Goal: Information Seeking & Learning: Find specific page/section

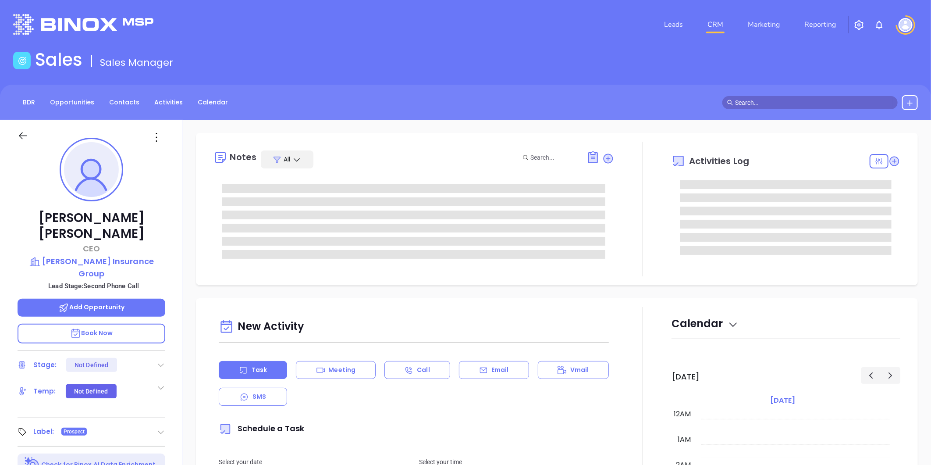
type input "10/10/2025"
type input "Liz Cruz"
click at [113, 102] on link "Contacts" at bounding box center [124, 102] width 41 height 14
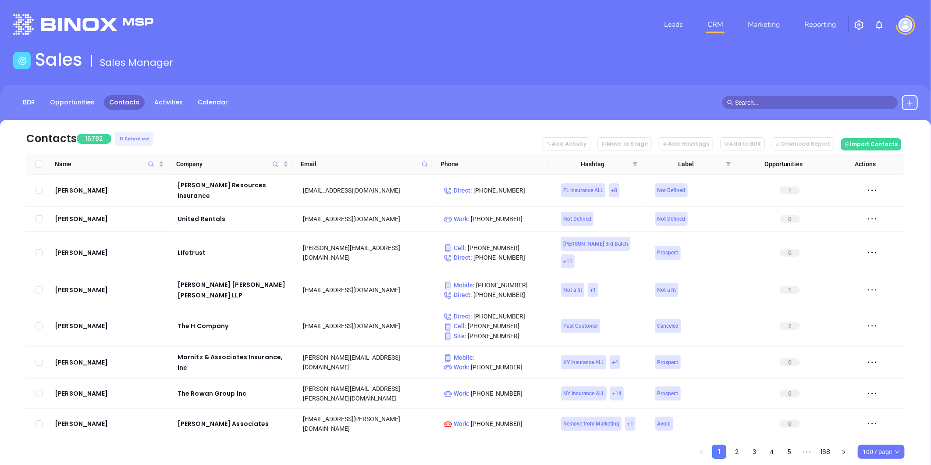
click at [424, 164] on icon at bounding box center [425, 164] width 7 height 7
click at [404, 182] on input "text" at bounding box center [382, 183] width 89 height 14
paste input "mbbinsurance.com"
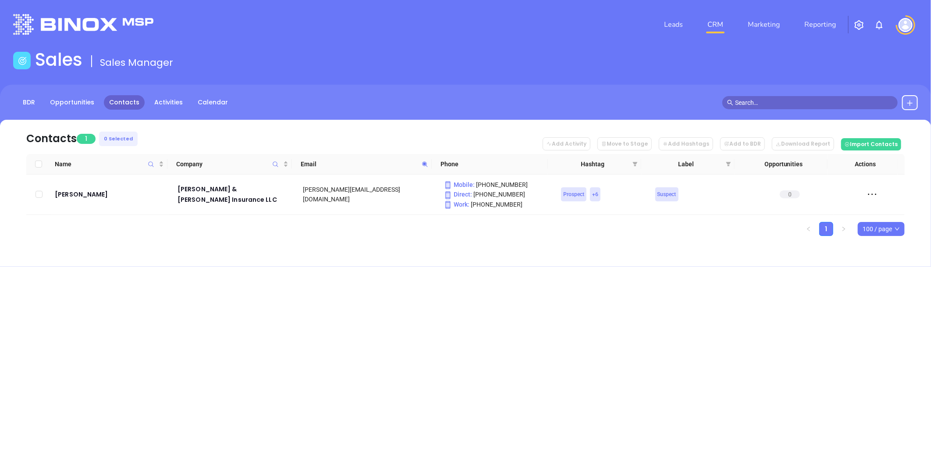
click at [422, 164] on icon at bounding box center [425, 164] width 7 height 7
click at [425, 164] on icon at bounding box center [424, 163] width 5 height 5
paste input "howardhanna"
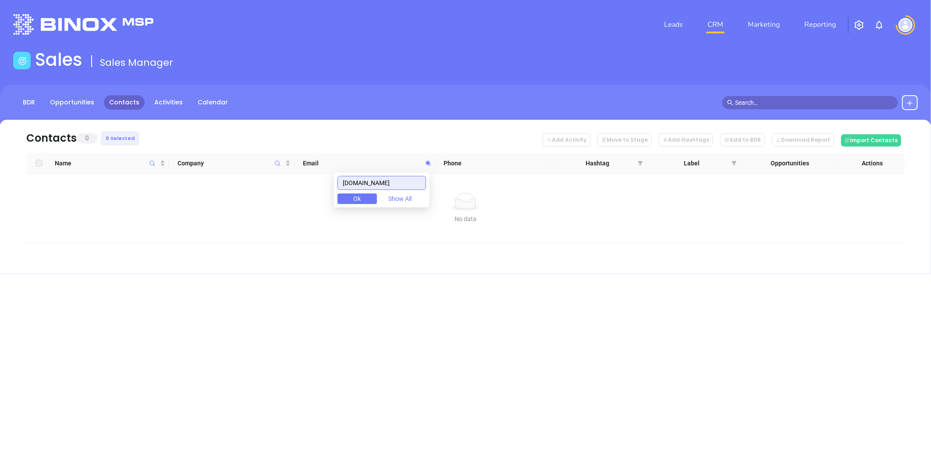
drag, startPoint x: 240, startPoint y: 190, endPoint x: 230, endPoint y: 193, distance: 11.1
click at [228, 191] on body "Leads CRM Marketing Reporting Financial Leads Leads Sales Sales Manager BDR Opp…" at bounding box center [465, 232] width 931 height 465
paste input "icpitt"
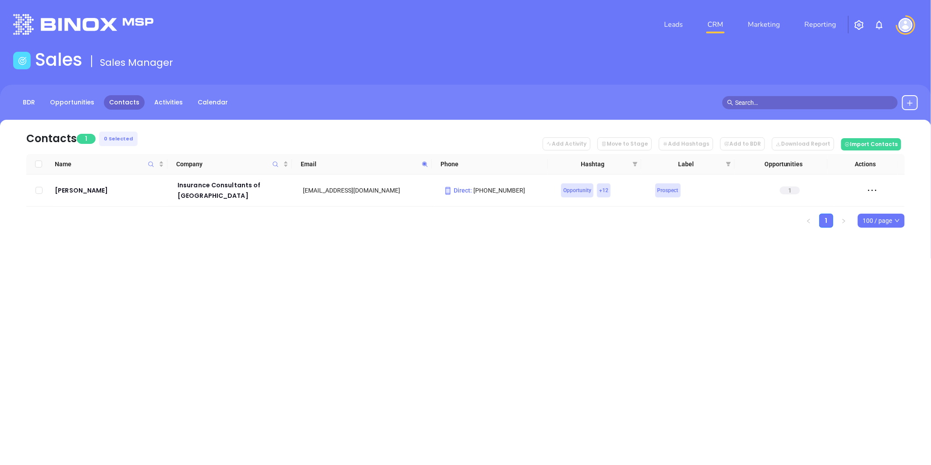
click at [425, 164] on icon at bounding box center [424, 163] width 5 height 5
paste input "jacobyandassociates"
click at [424, 162] on icon at bounding box center [424, 163] width 5 height 5
paste input "mcelhinny"
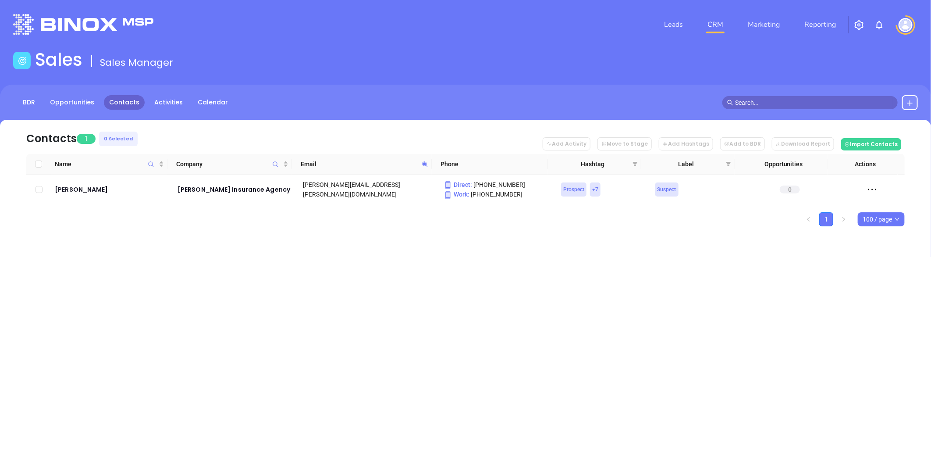
click at [427, 159] on span at bounding box center [425, 163] width 10 height 13
paste input "eberinsurance"
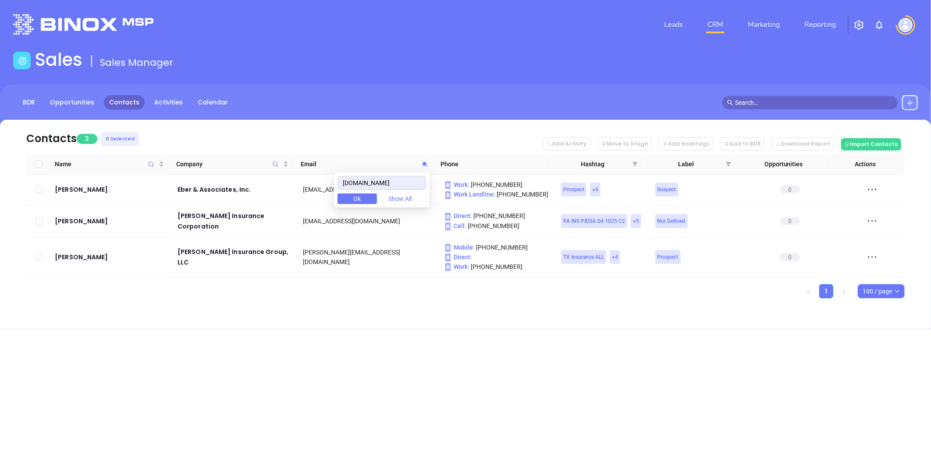
click at [410, 319] on div "Contacts 3 0 Selected Add Activity Move to Stage Add Hashtags Add to BDR Downlo…" at bounding box center [465, 224] width 931 height 209
click at [423, 163] on icon at bounding box center [424, 163] width 5 height 5
drag, startPoint x: 351, startPoint y: 358, endPoint x: 160, endPoint y: 223, distance: 234.4
click at [351, 357] on div "Leads CRM Marketing Reporting Financial Leads Leads Sales Sales Manager BDR Opp…" at bounding box center [465, 232] width 931 height 465
click at [426, 164] on icon at bounding box center [425, 164] width 7 height 7
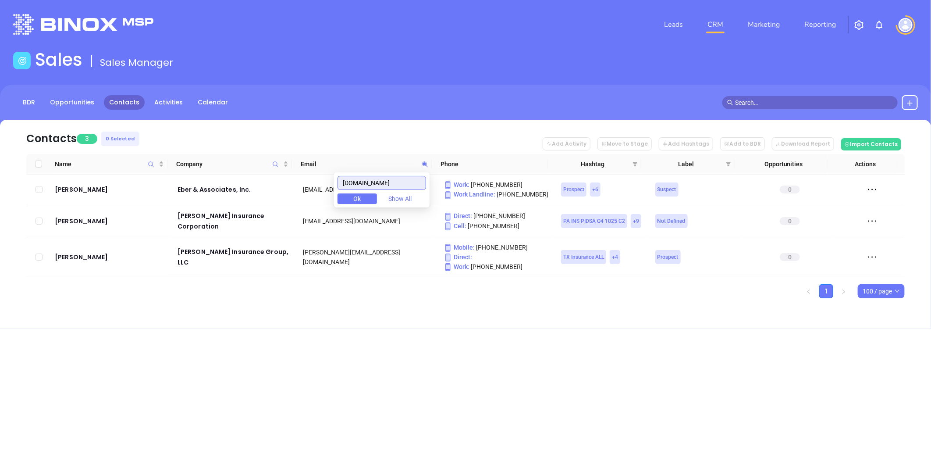
paste input "jabash"
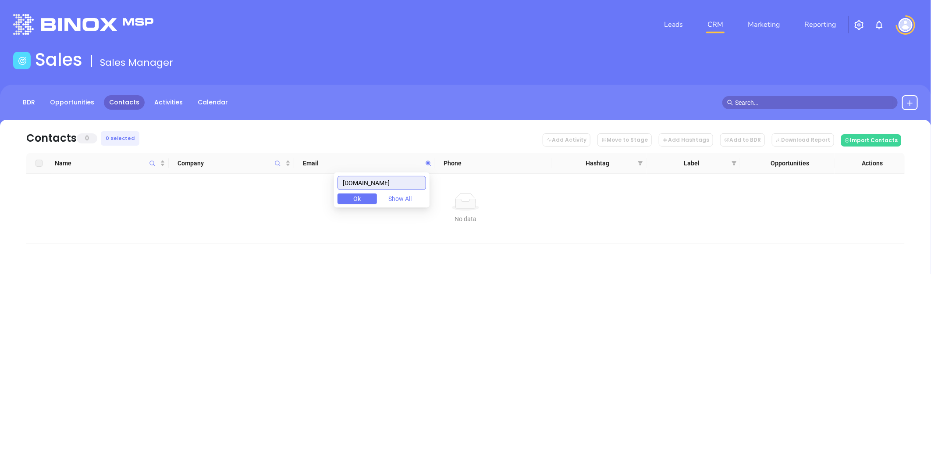
drag, startPoint x: 360, startPoint y: 183, endPoint x: 238, endPoint y: 180, distance: 121.5
click at [239, 181] on body "Leads CRM Marketing Reporting Financial Leads Leads Sales Sales Manager BDR Opp…" at bounding box center [465, 232] width 931 height 465
paste input "mcilrathinsurance"
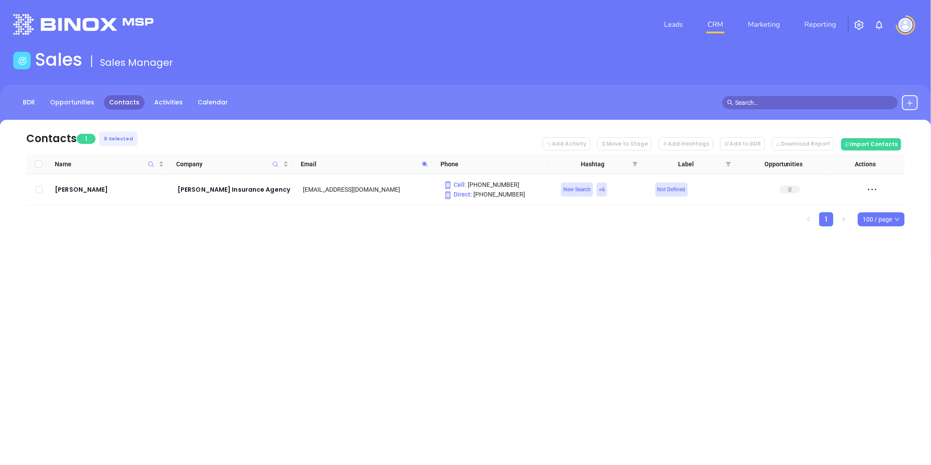
click at [424, 161] on icon at bounding box center [425, 164] width 7 height 7
paste input "kasky"
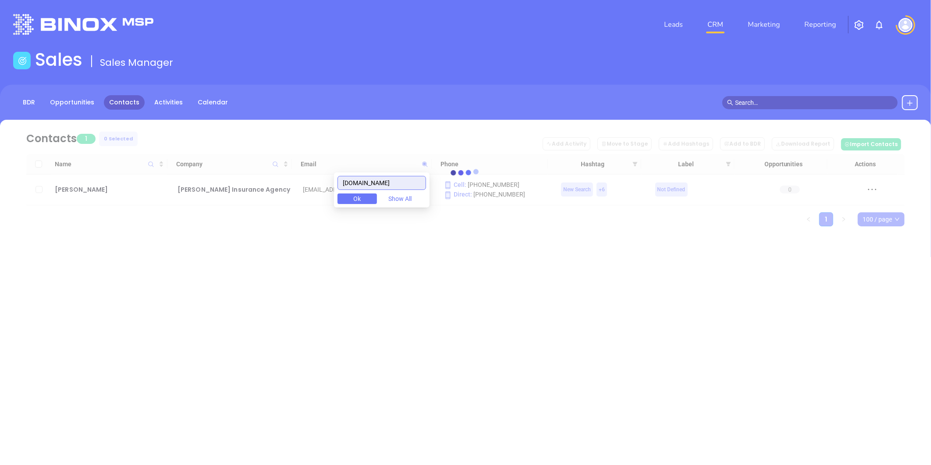
type input "kaskyinsurance.com"
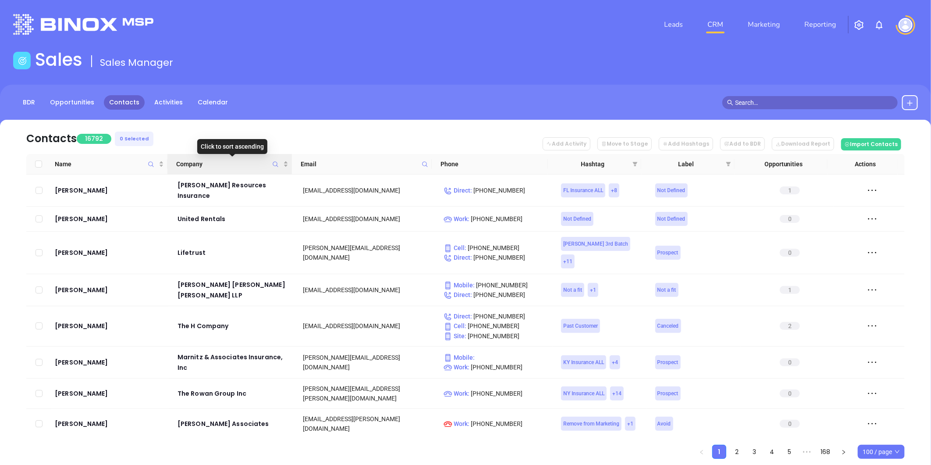
click at [273, 161] on icon "Company" at bounding box center [275, 164] width 7 height 7
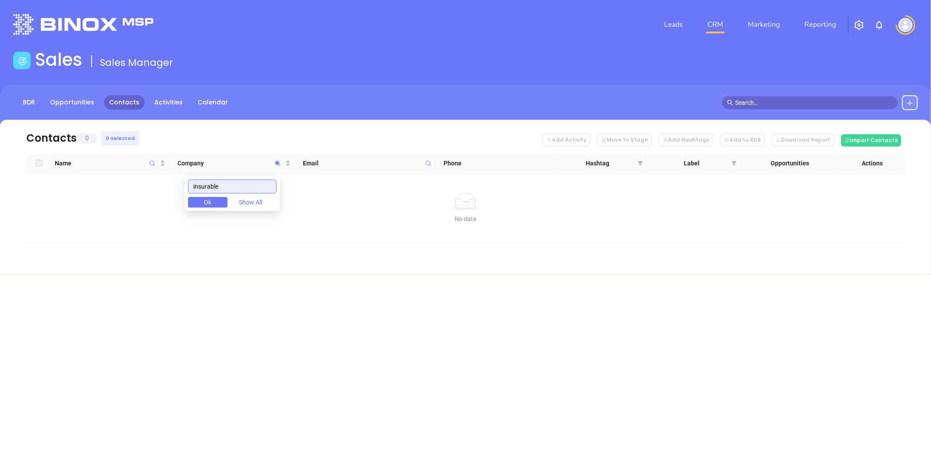
type input "insurable"
drag, startPoint x: 244, startPoint y: 187, endPoint x: 132, endPoint y: 203, distance: 113.4
click at [144, 199] on body "Leads CRM Marketing Reporting Financial Leads Leads Sales Sales Manager BDR Opp…" at bounding box center [465, 232] width 931 height 465
drag, startPoint x: 255, startPoint y: 190, endPoint x: 125, endPoint y: 182, distance: 130.5
click at [124, 182] on body "Leads CRM Marketing Reporting Financial Leads Leads Sales Sales Manager BDR Opp…" at bounding box center [465, 232] width 931 height 465
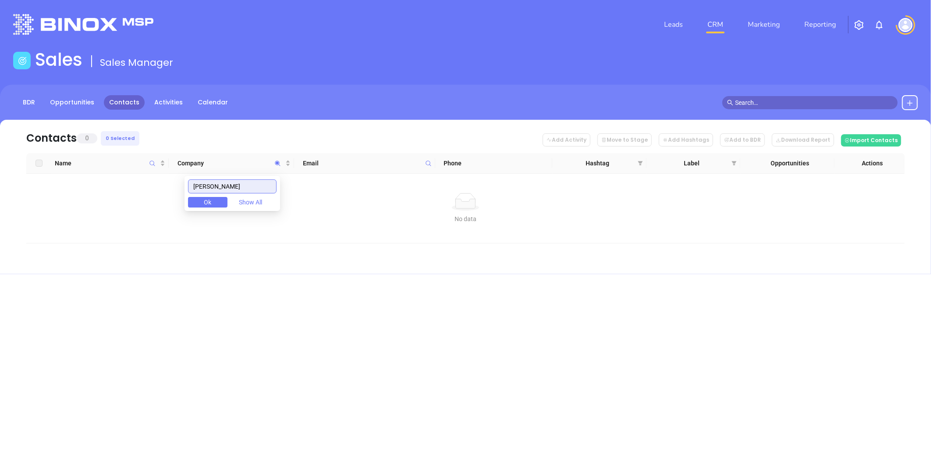
paste input "KELBRO Insurance Services Inc"
click at [226, 185] on input "KELBRO Insurance Services Inc" at bounding box center [232, 186] width 89 height 14
click at [226, 184] on input "KELBRO Insurance Services Inc" at bounding box center [232, 186] width 89 height 14
type input "kasky"
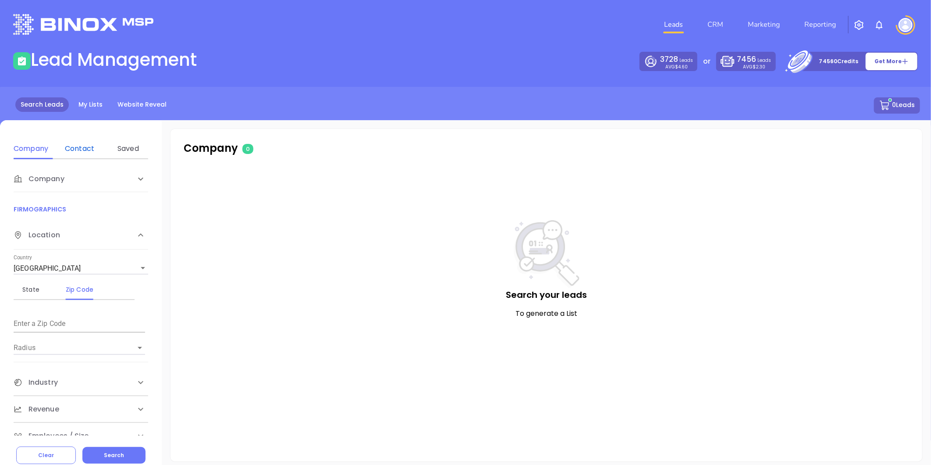
click at [86, 144] on div "Contact" at bounding box center [79, 148] width 35 height 11
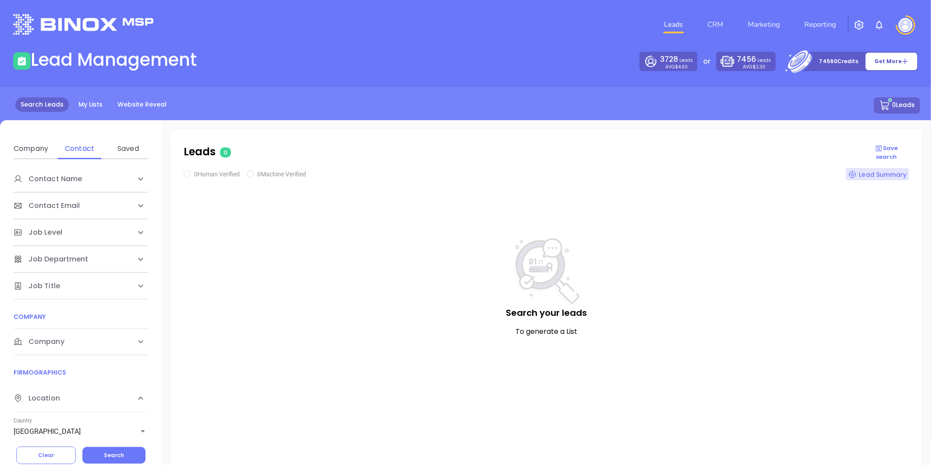
click at [54, 338] on span "Company" at bounding box center [39, 341] width 51 height 11
click at [74, 373] on div "Domain" at bounding box center [79, 375] width 35 height 11
click at [62, 403] on input "Enter a company name" at bounding box center [80, 408] width 132 height 14
paste input "howardhanna.com"
type input "howardhanna.com"
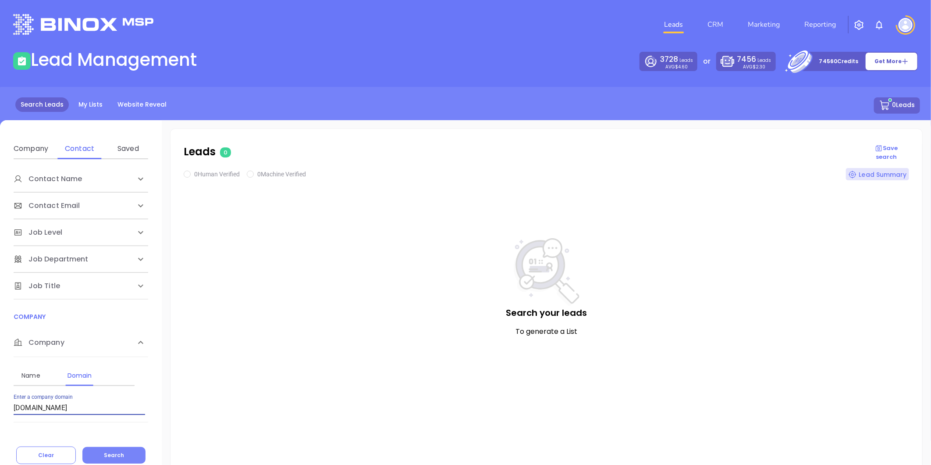
drag, startPoint x: 114, startPoint y: 453, endPoint x: 119, endPoint y: 449, distance: 6.5
click at [114, 453] on span "Search" at bounding box center [114, 454] width 20 height 7
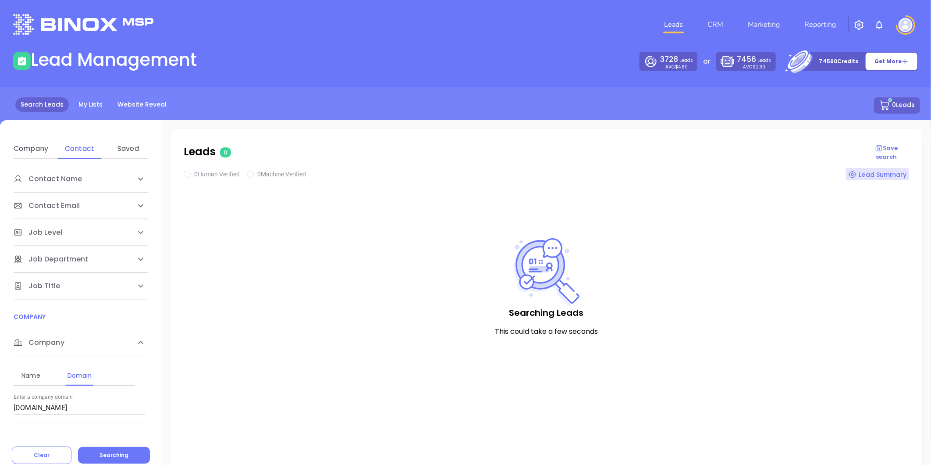
checkbox input "true"
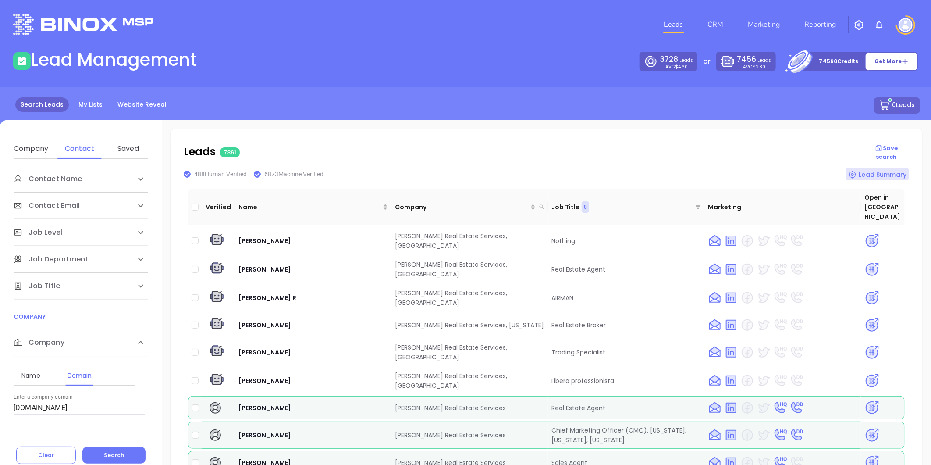
click at [86, 405] on input "howardhanna.com" at bounding box center [80, 408] width 132 height 14
click at [124, 449] on button "Search" at bounding box center [113, 455] width 63 height 17
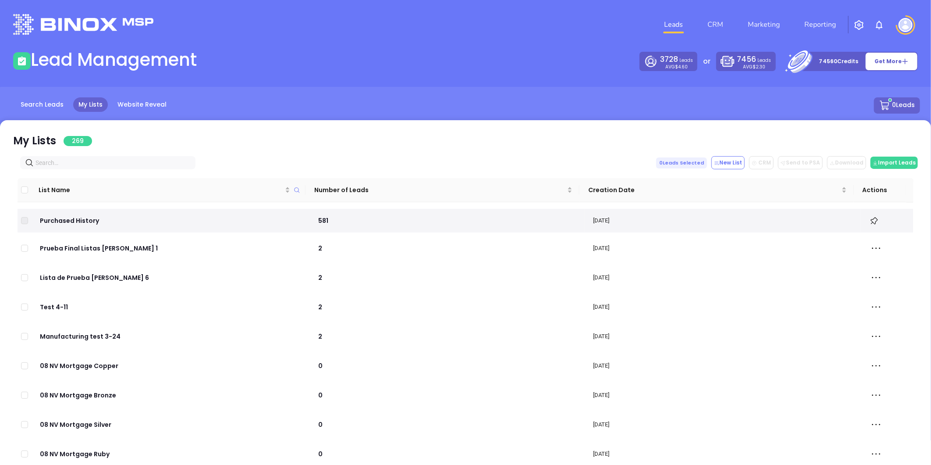
click at [58, 163] on input "text" at bounding box center [110, 163] width 148 height 10
paste input "howardhanna.com"
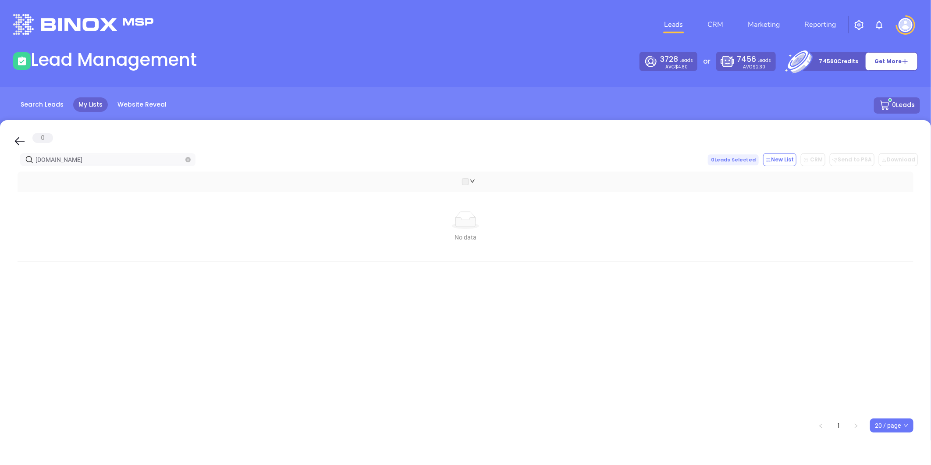
click at [97, 157] on input "howardhanna.com" at bounding box center [110, 160] width 148 height 10
drag, startPoint x: 79, startPoint y: 163, endPoint x: -29, endPoint y: 168, distance: 108.0
click at [0, 168] on html "Leads CRM Marketing Reporting Financial Leads Leads Lead Management 3728 Leads …" at bounding box center [465, 232] width 931 height 465
paste input "icpitt.com"
drag, startPoint x: 64, startPoint y: 159, endPoint x: -3, endPoint y: 159, distance: 67.1
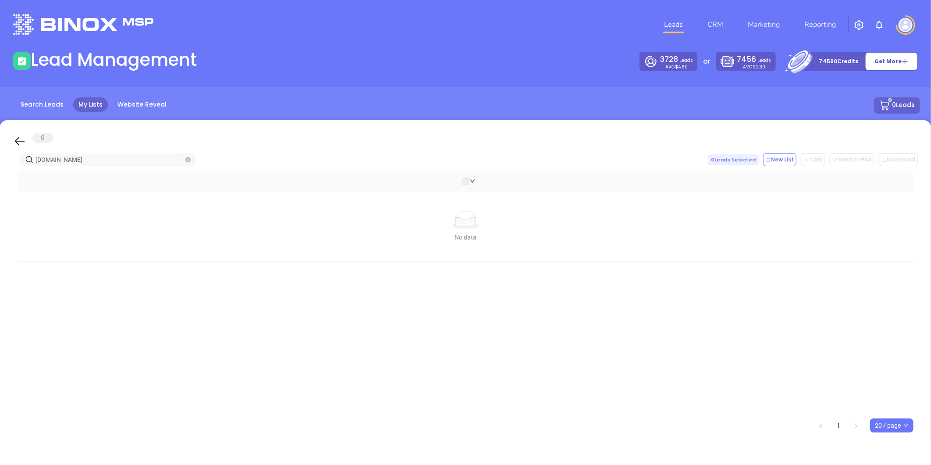
click at [0, 159] on html "Leads CRM Marketing Reporting Financial Leads Leads Lead Management 3728 Leads …" at bounding box center [465, 232] width 931 height 465
paste input "jacobyandassociates"
drag, startPoint x: 4, startPoint y: 156, endPoint x: -149, endPoint y: 143, distance: 153.6
click at [0, 143] on html "Leads CRM Marketing Reporting Financial Leads Leads Lead Management 3728 Leads …" at bounding box center [465, 232] width 931 height 465
paste input "eberinsurance"
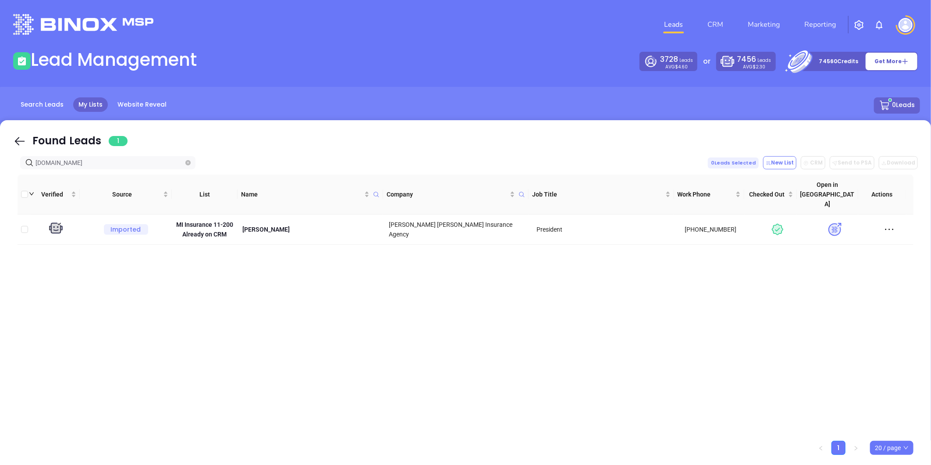
drag, startPoint x: 37, startPoint y: 162, endPoint x: -127, endPoint y: 170, distance: 163.7
click at [0, 170] on html "Leads CRM Marketing Reporting Financial Leads Leads Lead Management 3728 Leads …" at bounding box center [465, 232] width 931 height 465
paste input "jabash"
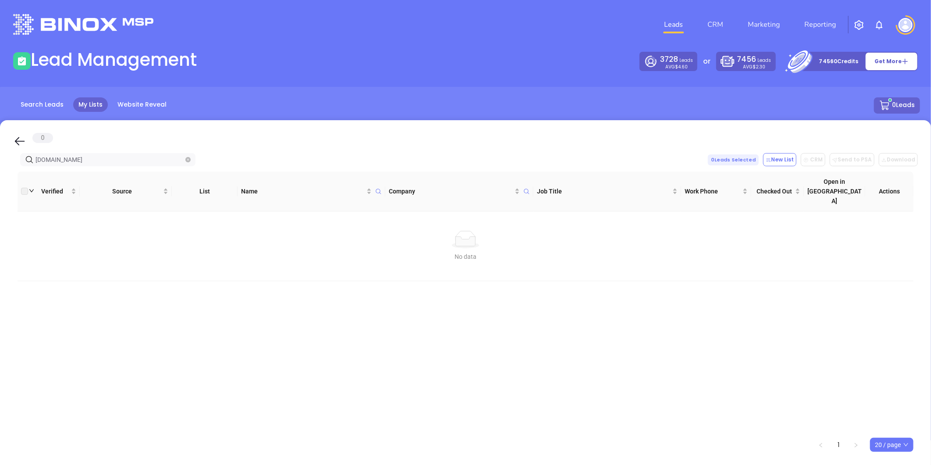
drag, startPoint x: -76, startPoint y: 164, endPoint x: -87, endPoint y: 165, distance: 11.4
click at [0, 165] on html "Leads CRM Marketing Reporting Financial Leads Leads Lead Management 3728 Leads …" at bounding box center [465, 232] width 931 height 465
paste input "mcilrathinsurance"
drag, startPoint x: 108, startPoint y: 160, endPoint x: -42, endPoint y: 169, distance: 150.2
click at [0, 169] on html "Leads CRM Marketing Reporting Financial Leads Leads Lead Management 3728 Leads …" at bounding box center [465, 232] width 931 height 465
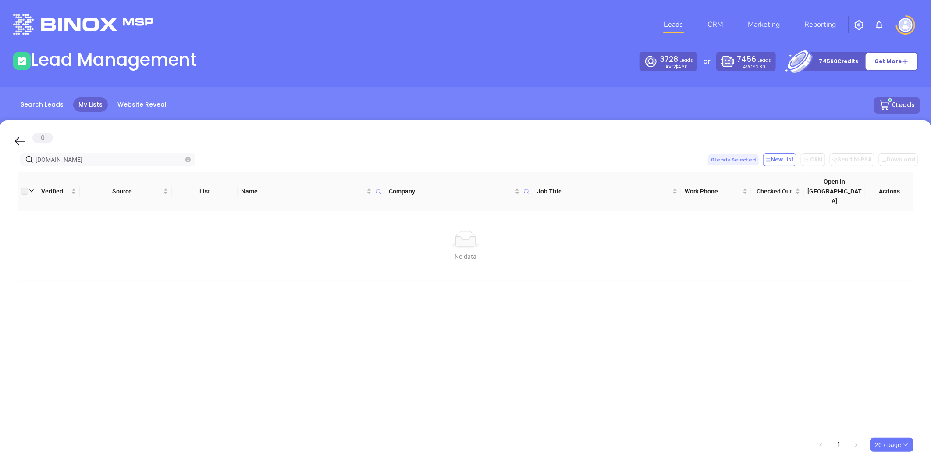
paste input "[PERSON_NAME]"
type input "kaskyinsurance.com"
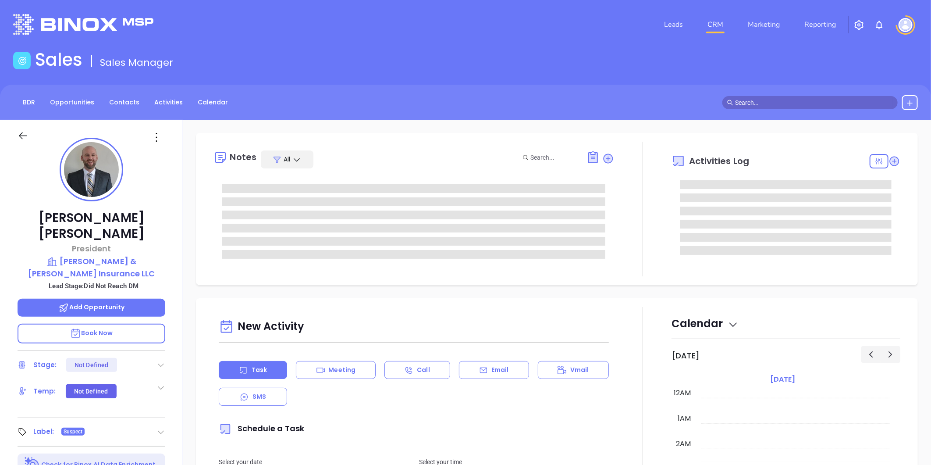
type input "[DATE]"
type input "[PERSON_NAME]"
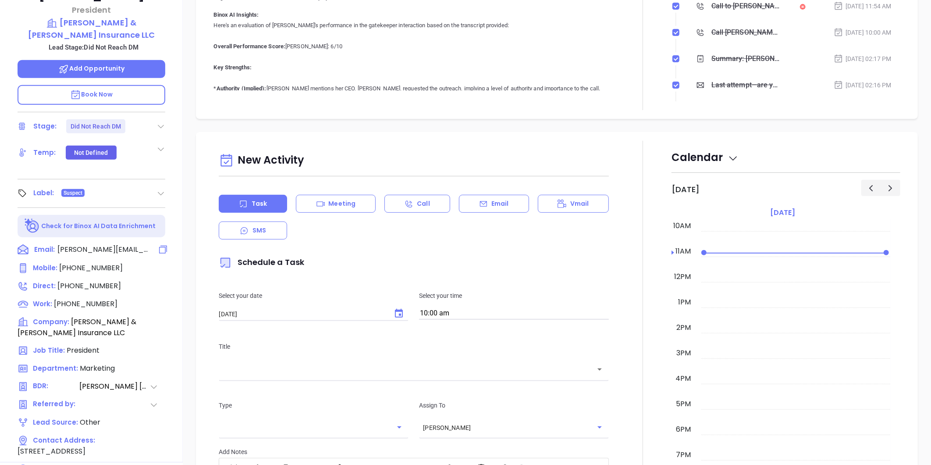
scroll to position [123, 0]
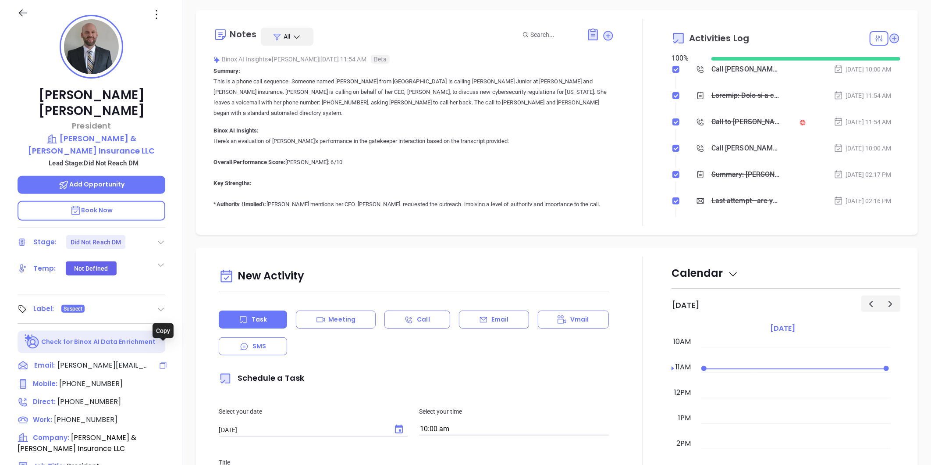
drag, startPoint x: 163, startPoint y: 347, endPoint x: 2, endPoint y: 185, distance: 227.9
click at [163, 361] on icon at bounding box center [163, 365] width 9 height 9
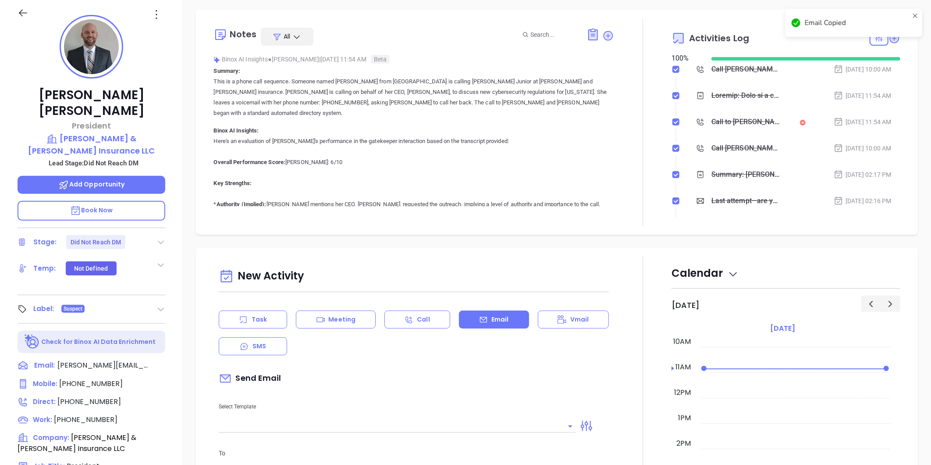
scroll to position [251, 0]
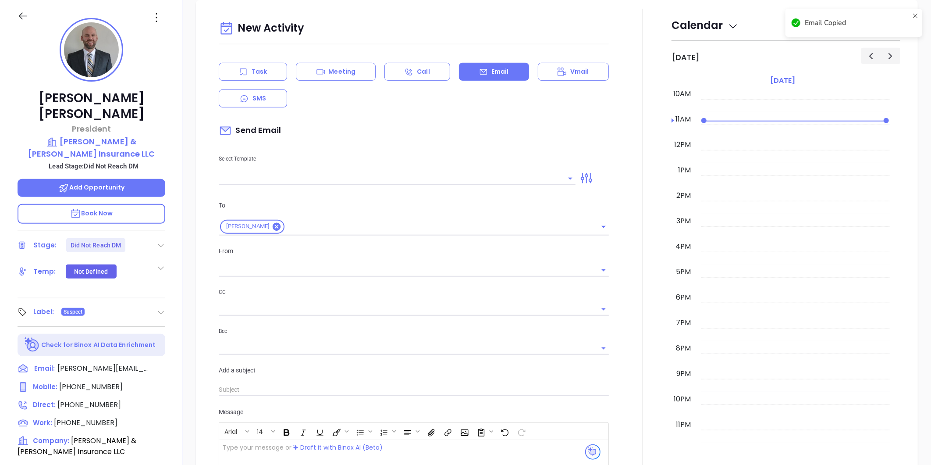
type input "[PERSON_NAME]"
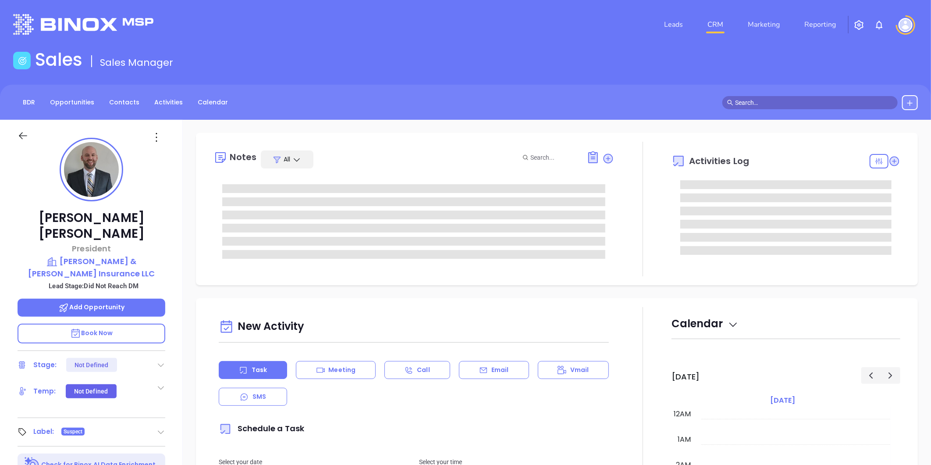
type input "10:00 am"
type input "[DATE]"
type input "[PERSON_NAME]"
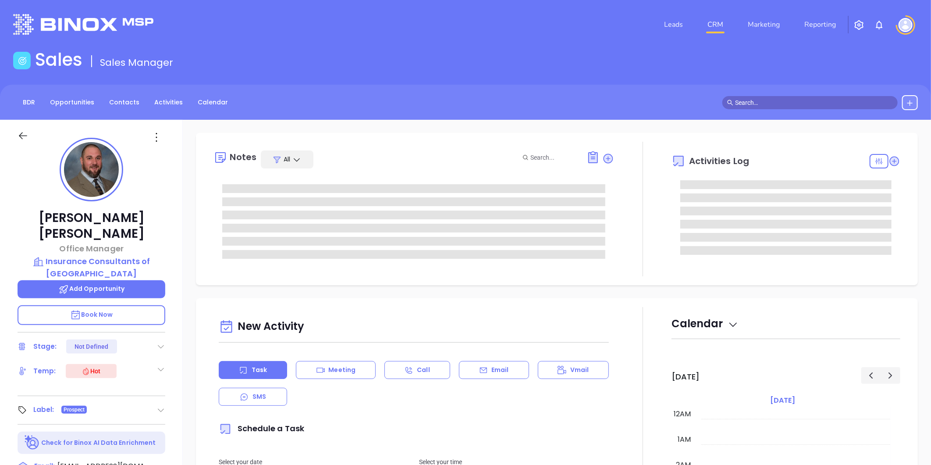
type input "[DATE]"
type input "[PERSON_NAME]"
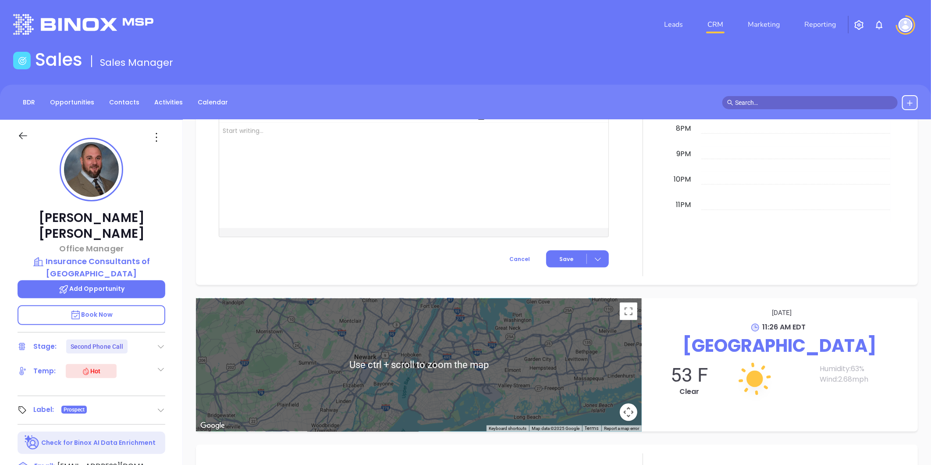
scroll to position [269, 0]
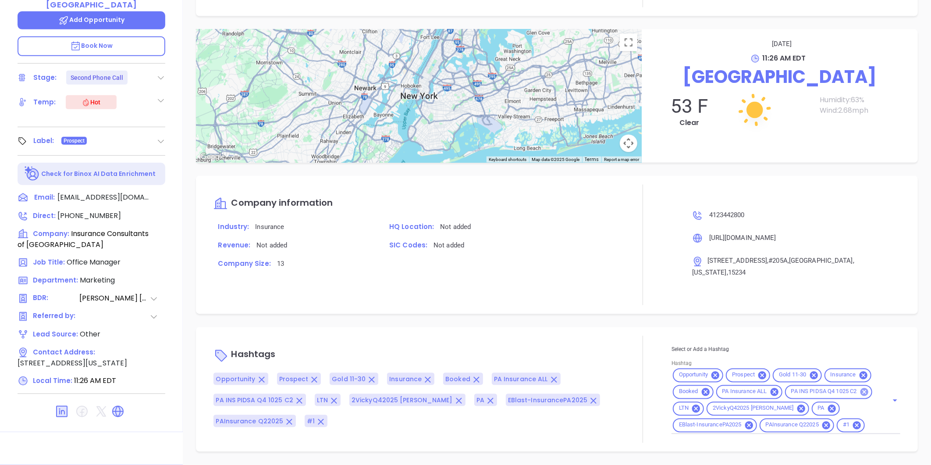
click at [860, 391] on icon at bounding box center [865, 392] width 10 height 10
click at [762, 408] on icon at bounding box center [767, 409] width 10 height 10
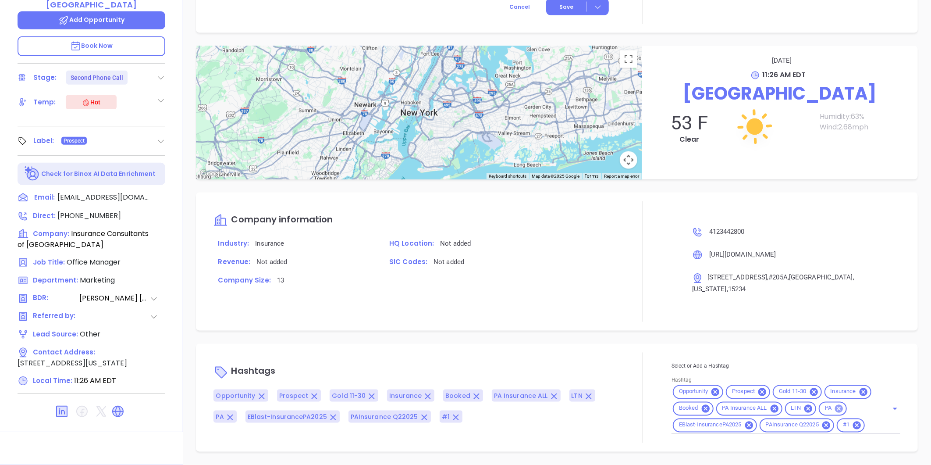
scroll to position [705, 0]
click at [745, 424] on icon at bounding box center [749, 425] width 8 height 8
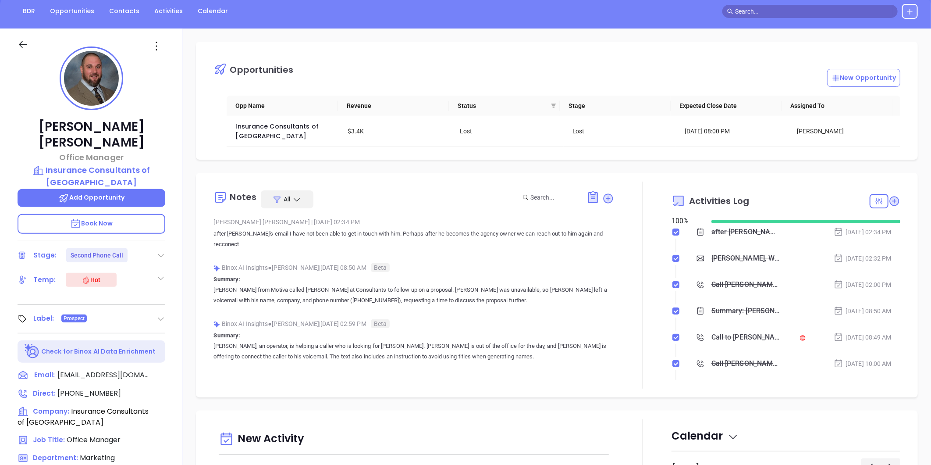
scroll to position [74, 0]
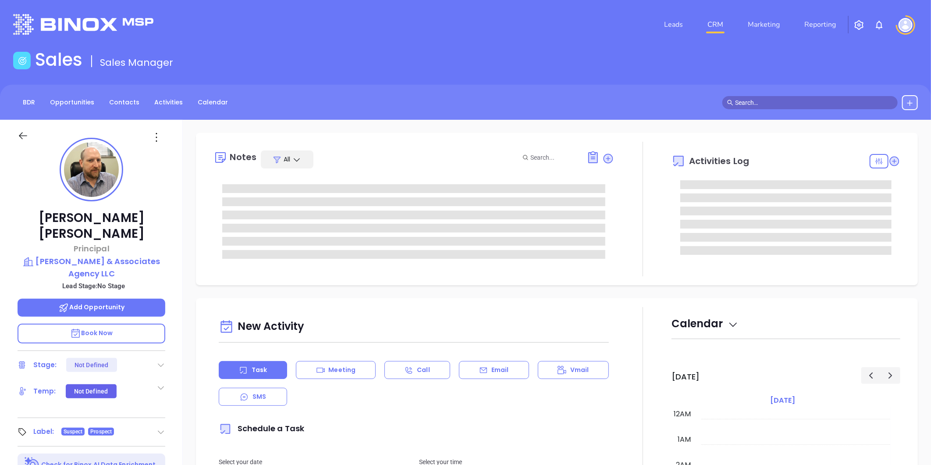
type input "[DATE]"
type input "[PERSON_NAME]"
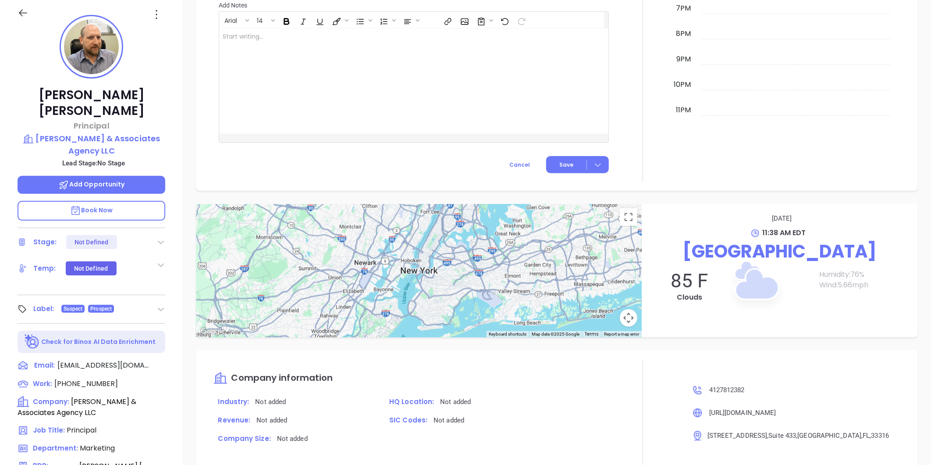
scroll to position [269, 0]
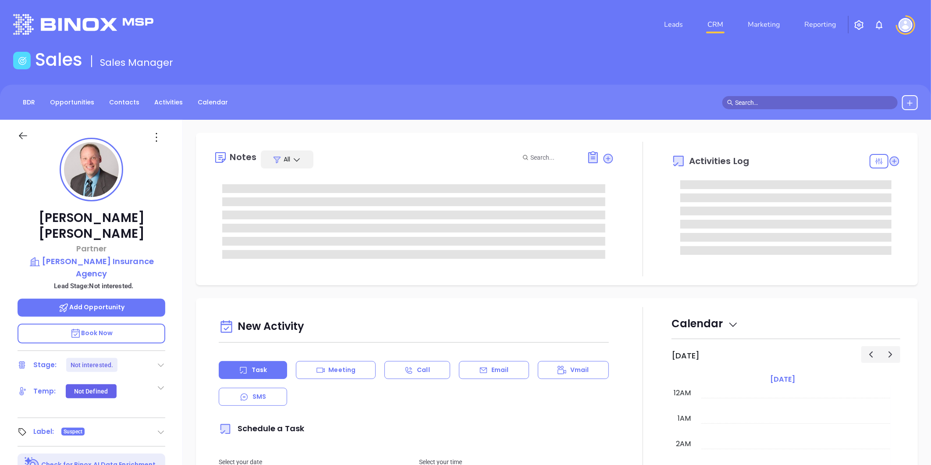
type input "[PERSON_NAME]"
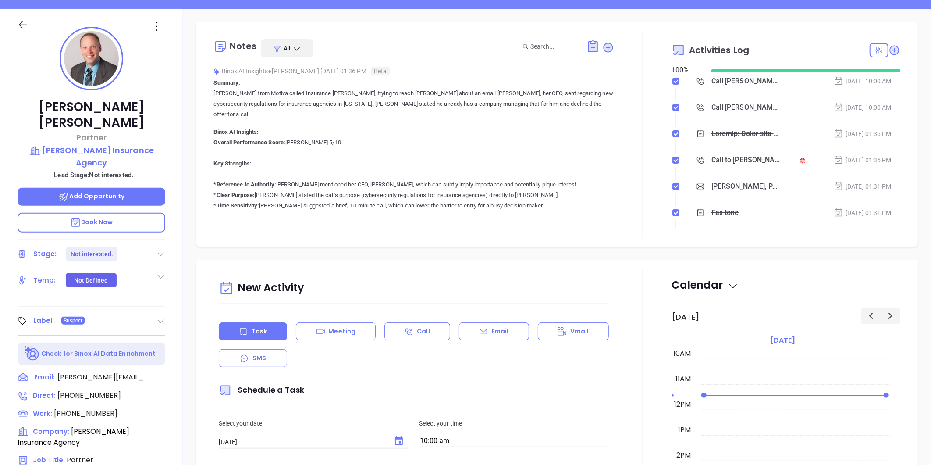
scroll to position [269, 0]
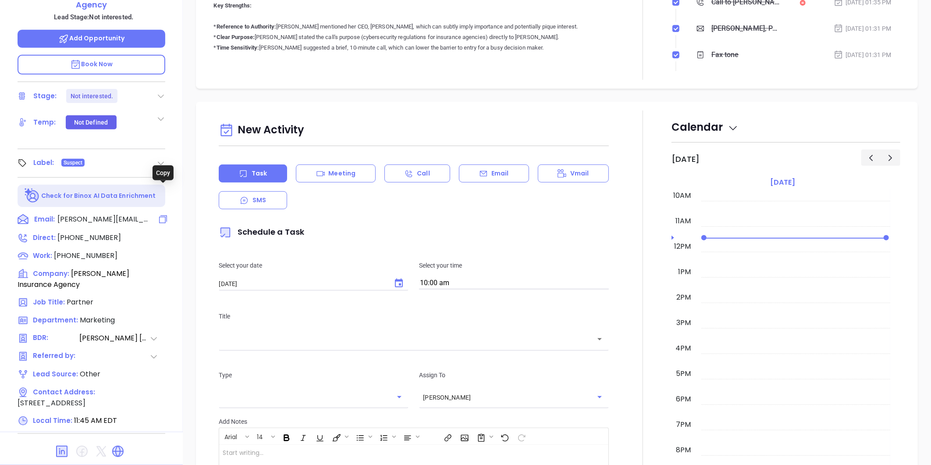
click at [163, 214] on icon at bounding box center [163, 219] width 11 height 11
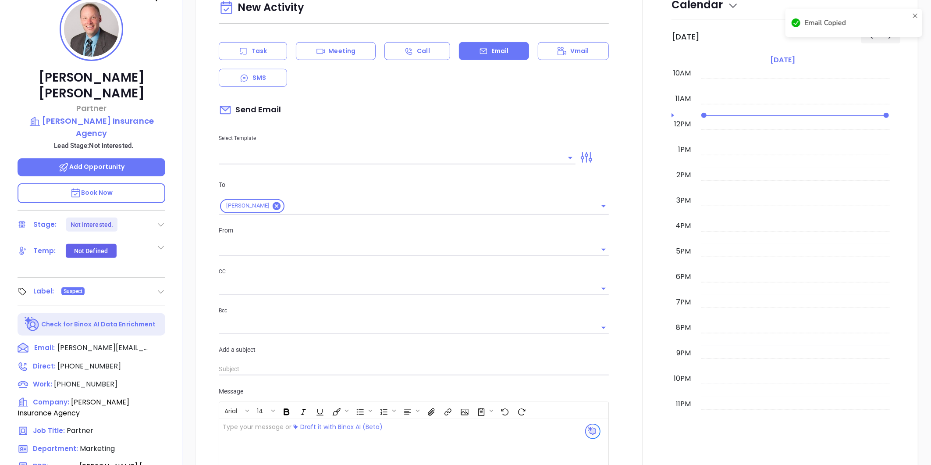
scroll to position [120, 0]
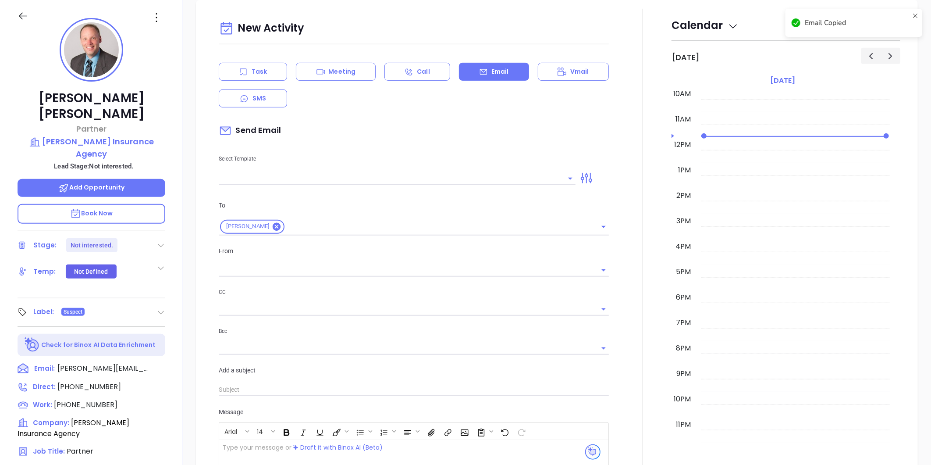
type input "[PERSON_NAME]"
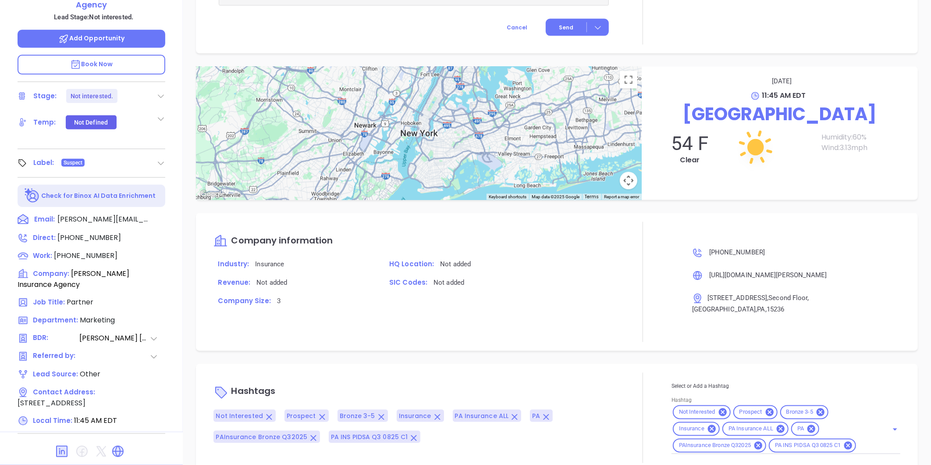
scroll to position [659, 0]
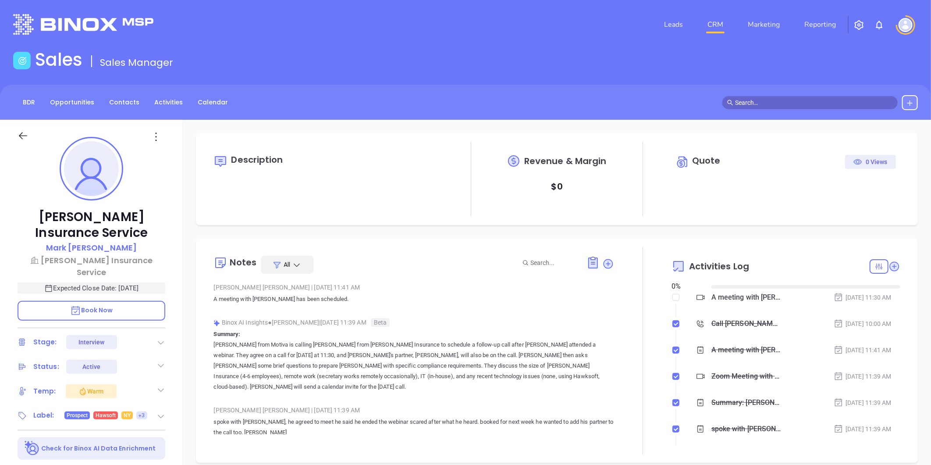
type input "[DATE]"
type input "[PERSON_NAME]"
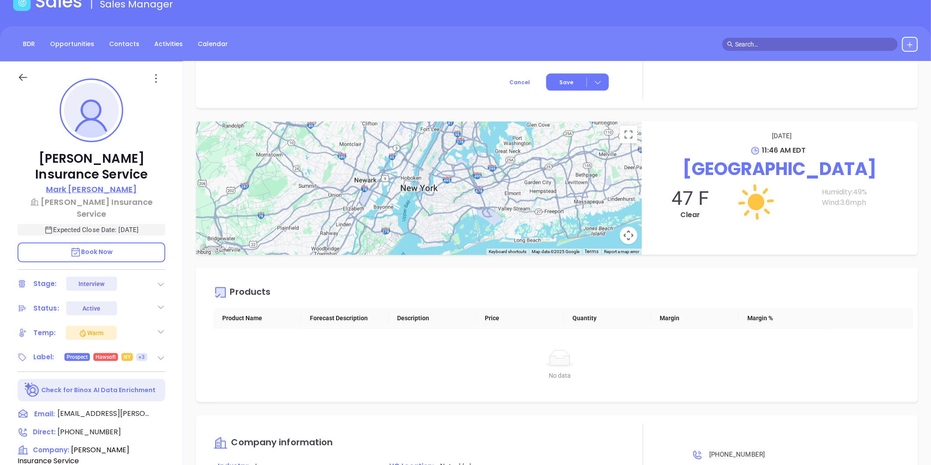
scroll to position [0, 0]
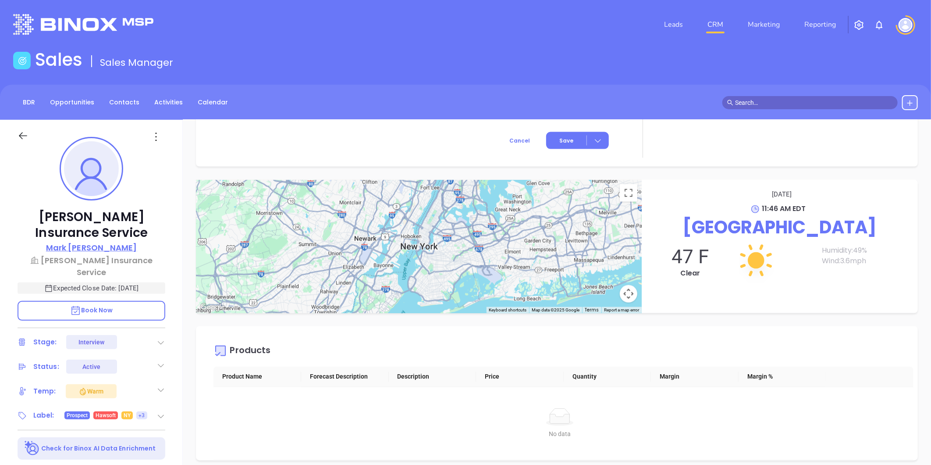
click at [112, 243] on p "[PERSON_NAME]" at bounding box center [91, 248] width 91 height 12
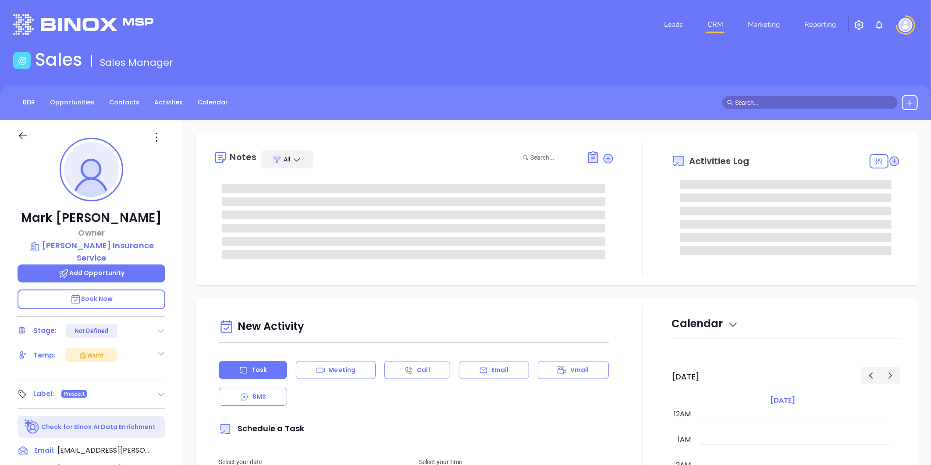
type input "[DATE]"
type input "[PERSON_NAME]"
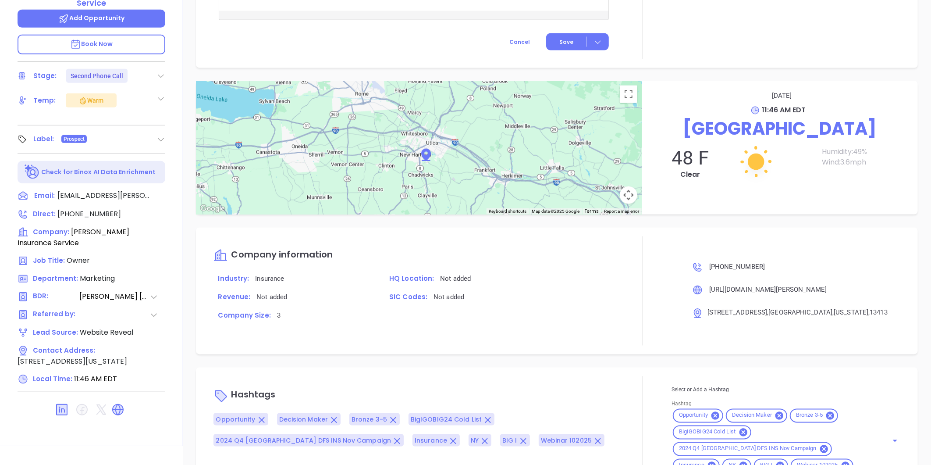
scroll to position [123, 0]
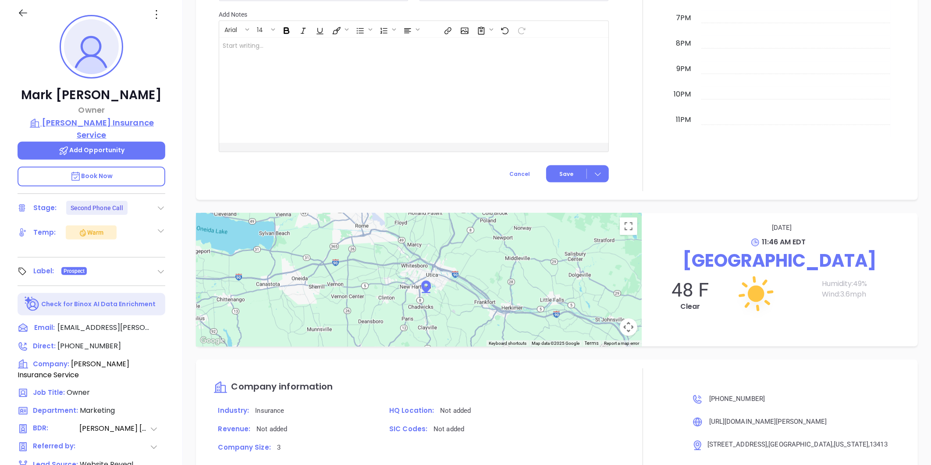
click at [125, 120] on p "[PERSON_NAME] Insurance Service" at bounding box center [92, 129] width 148 height 24
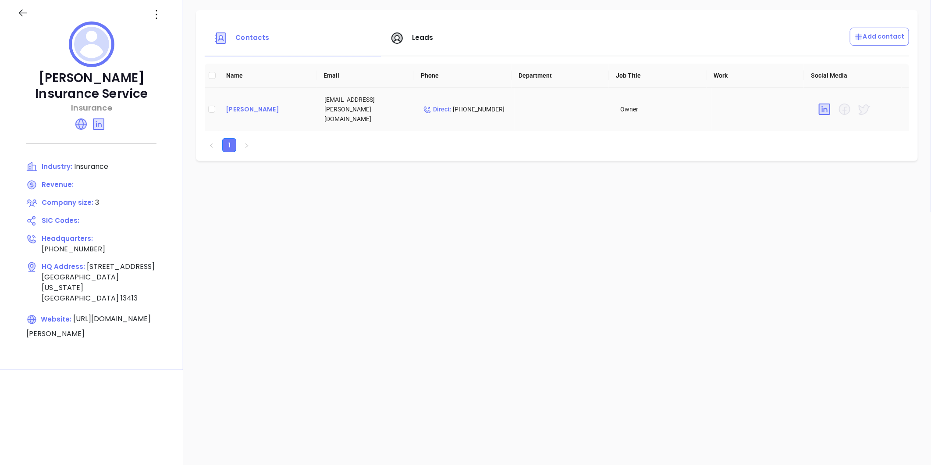
click at [253, 104] on div "[PERSON_NAME]" at bounding box center [268, 109] width 85 height 11
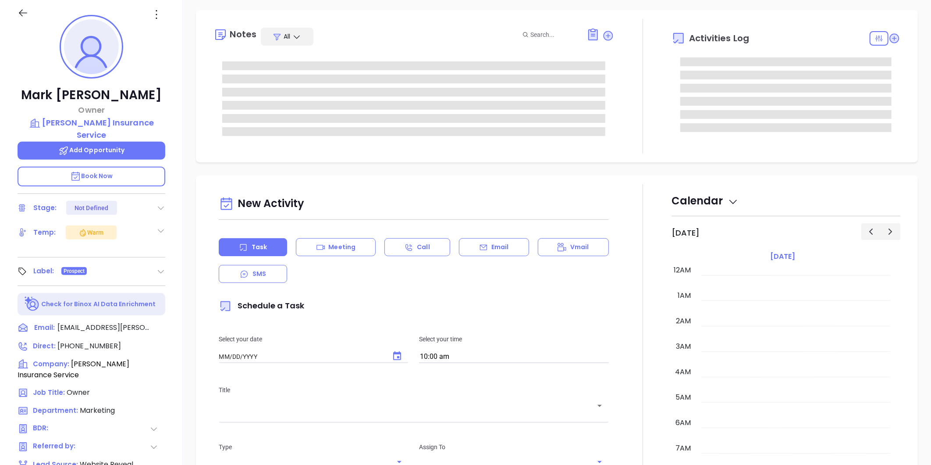
type input "[DATE]"
type input "[PERSON_NAME]"
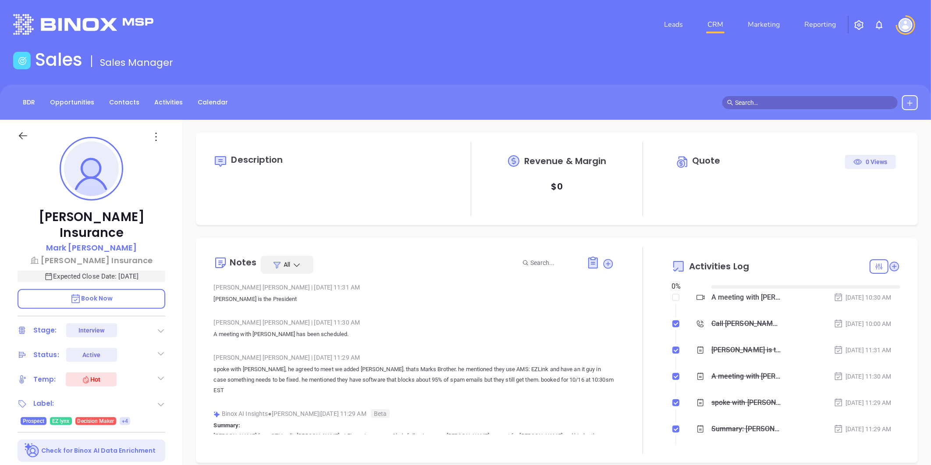
type input "[DATE]"
type input "[PERSON_NAME]"
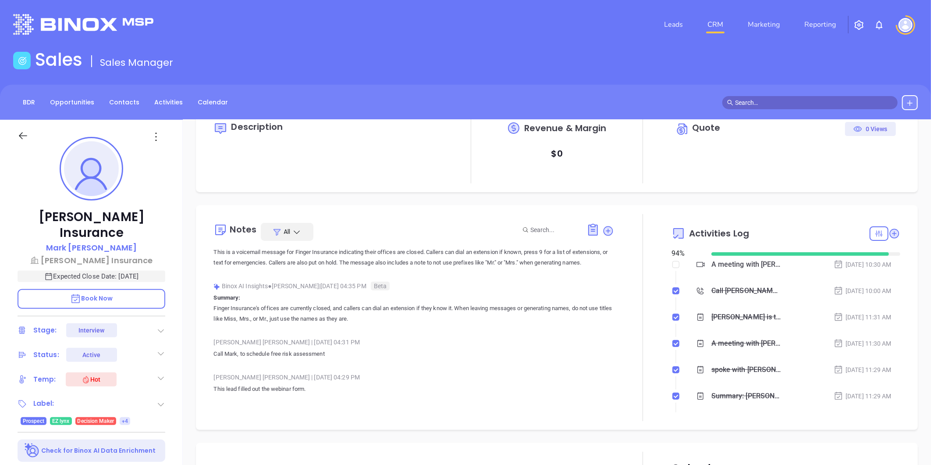
scroll to position [243, 0]
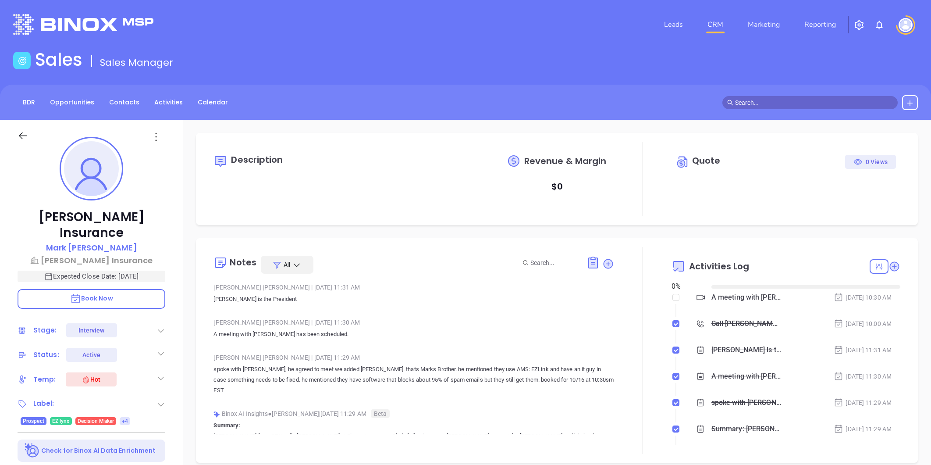
type input "[DATE]"
type input "[PERSON_NAME]"
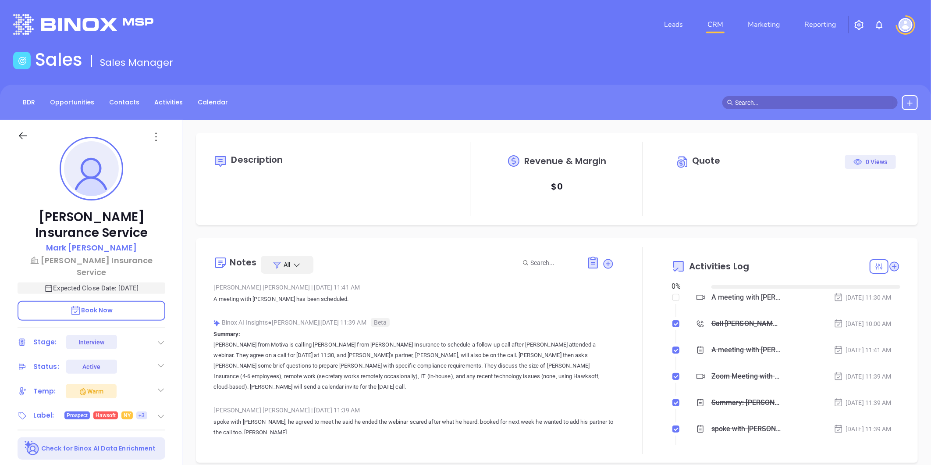
type input "[DATE]"
type input "[PERSON_NAME]"
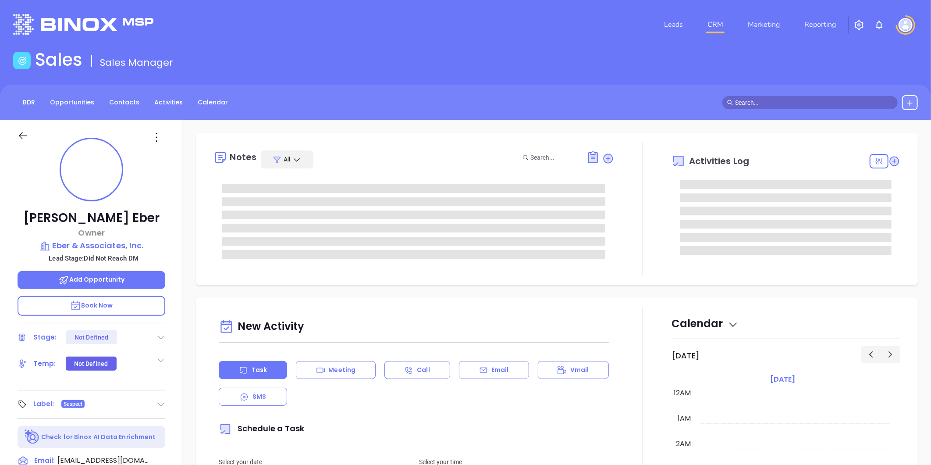
type input "[DATE]"
type input "[PERSON_NAME]"
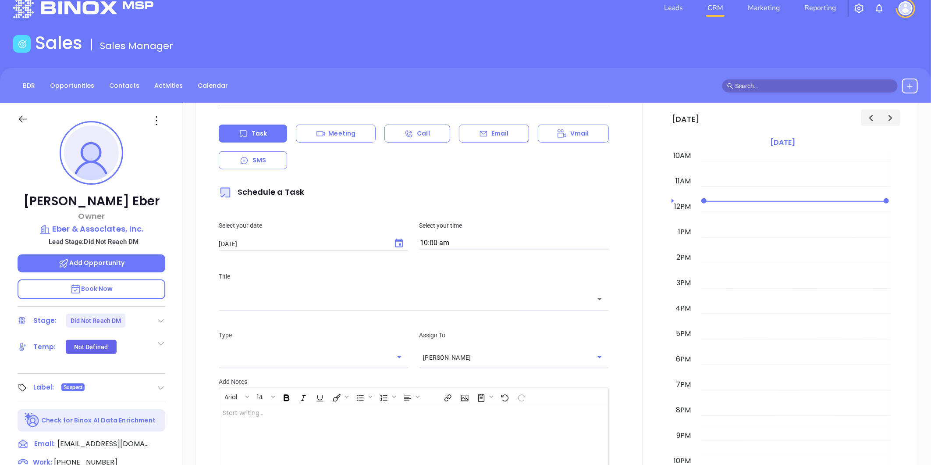
scroll to position [0, 0]
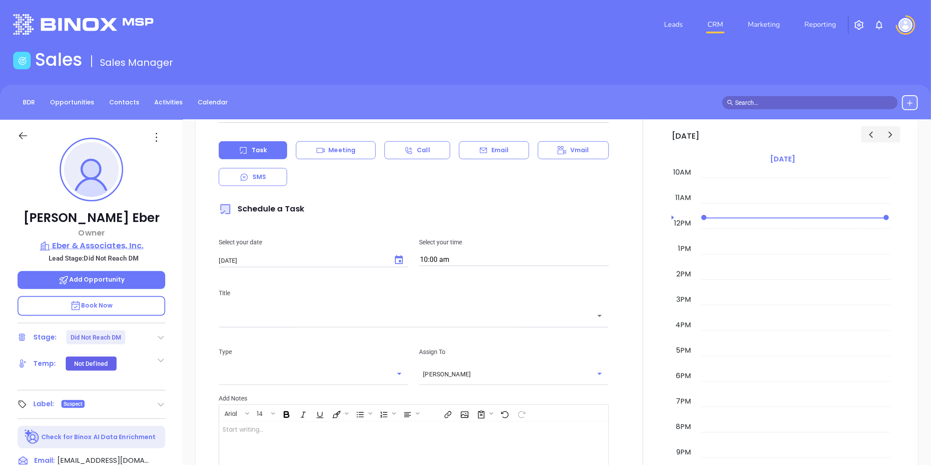
click at [118, 242] on p "Eber & Associates, Inc." at bounding box center [92, 245] width 148 height 12
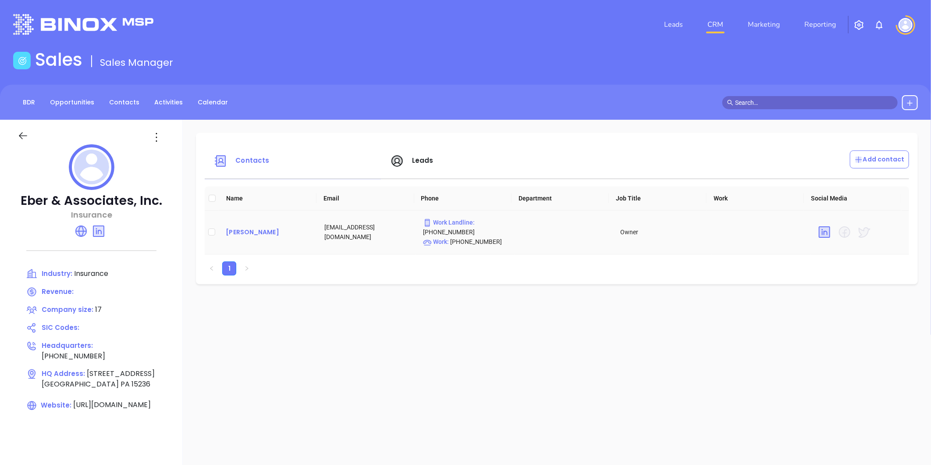
click at [244, 231] on div "William Eber" at bounding box center [268, 232] width 85 height 11
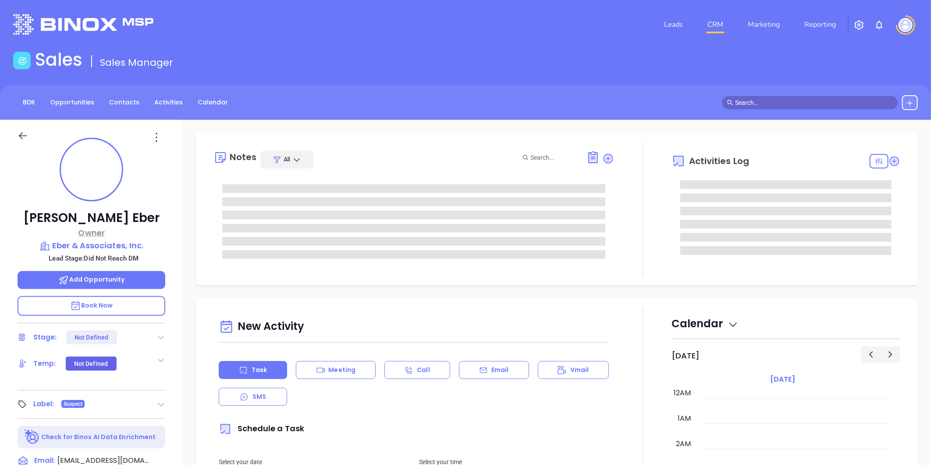
type input "10/10/2025"
type input "Liz Cruz"
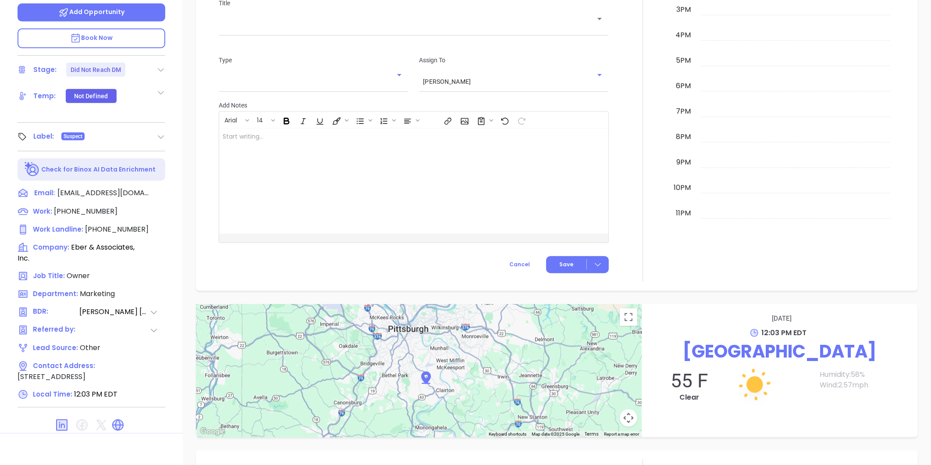
scroll to position [269, 0]
click at [62, 419] on icon at bounding box center [62, 423] width 11 height 11
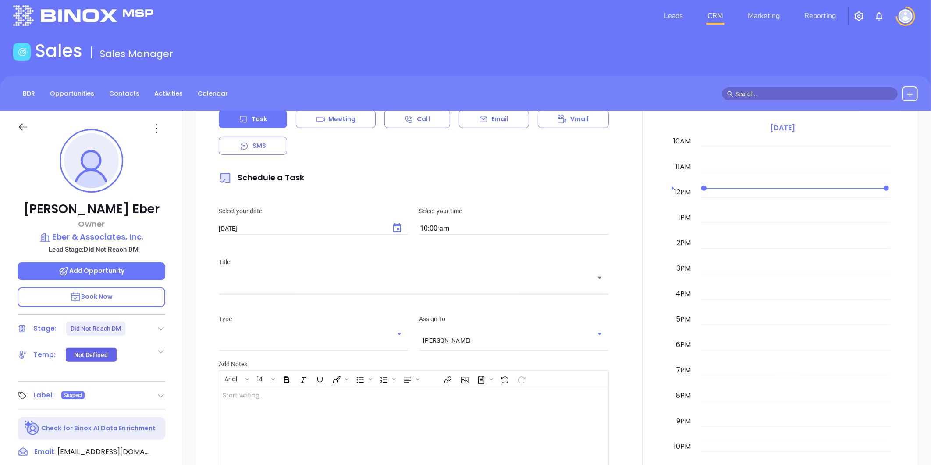
scroll to position [0, 0]
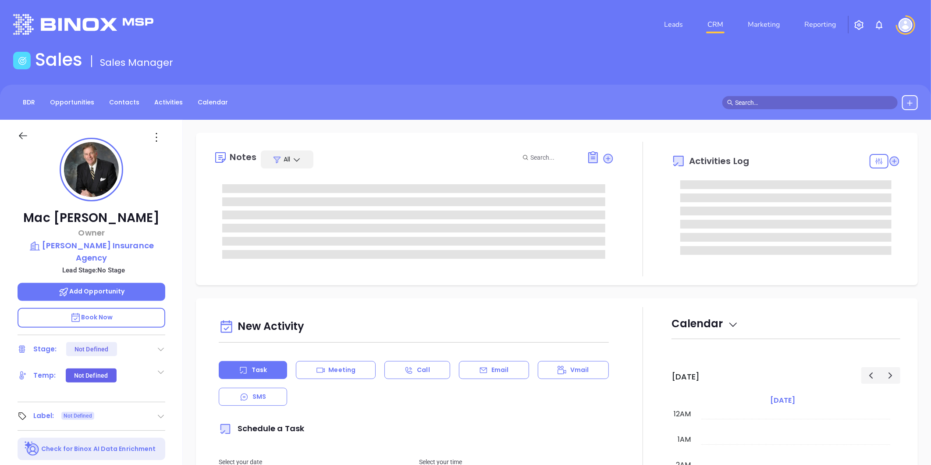
type input "[DATE]"
type input "Liz Cruz"
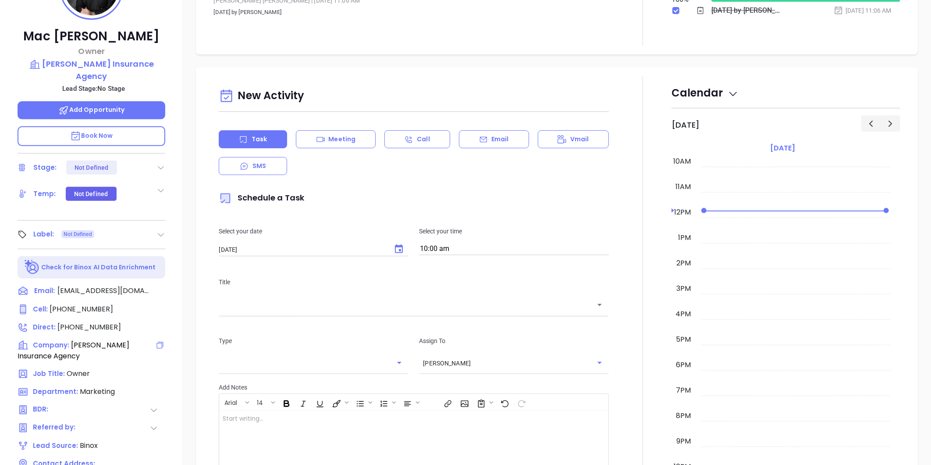
scroll to position [74, 0]
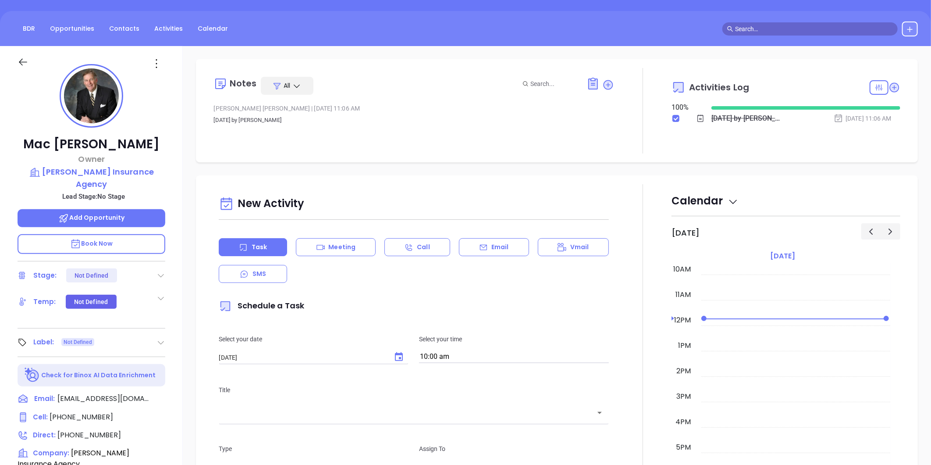
click at [161, 338] on icon at bounding box center [161, 342] width 9 height 9
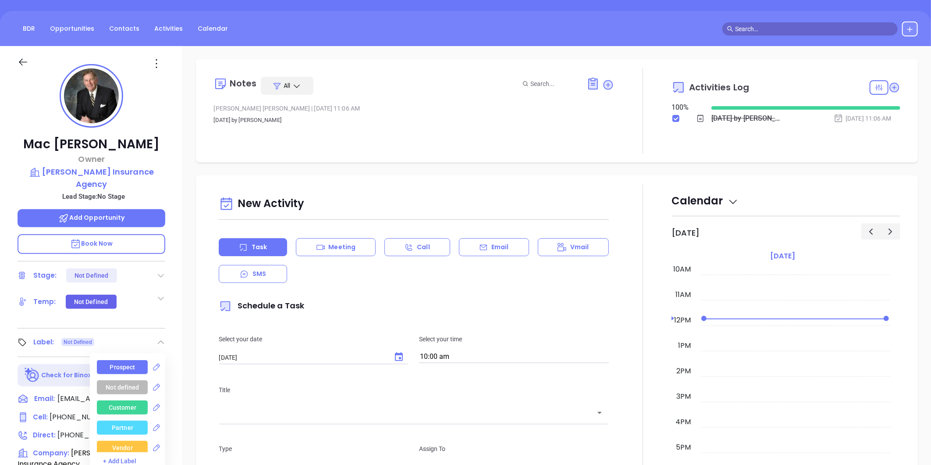
drag, startPoint x: 133, startPoint y: 347, endPoint x: 127, endPoint y: 347, distance: 6.2
click at [133, 360] on div "Prospect" at bounding box center [122, 367] width 51 height 14
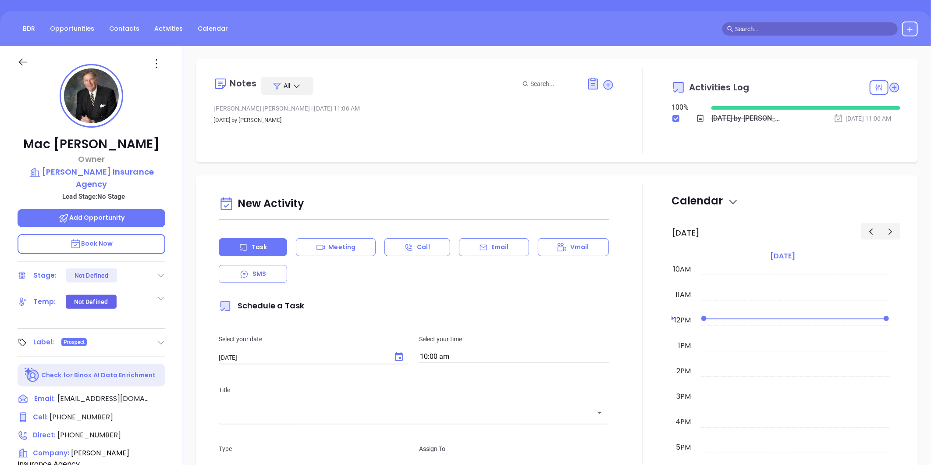
click at [175, 208] on div "Mac Mcilrath Owner Mcilrath Insurance Agency Lead Stage: No Stage Add Opportuni…" at bounding box center [91, 336] width 183 height 581
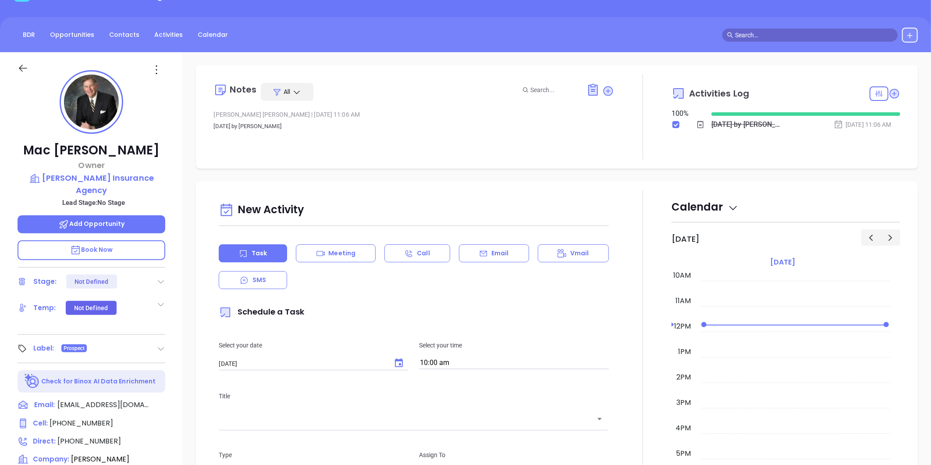
scroll to position [243, 0]
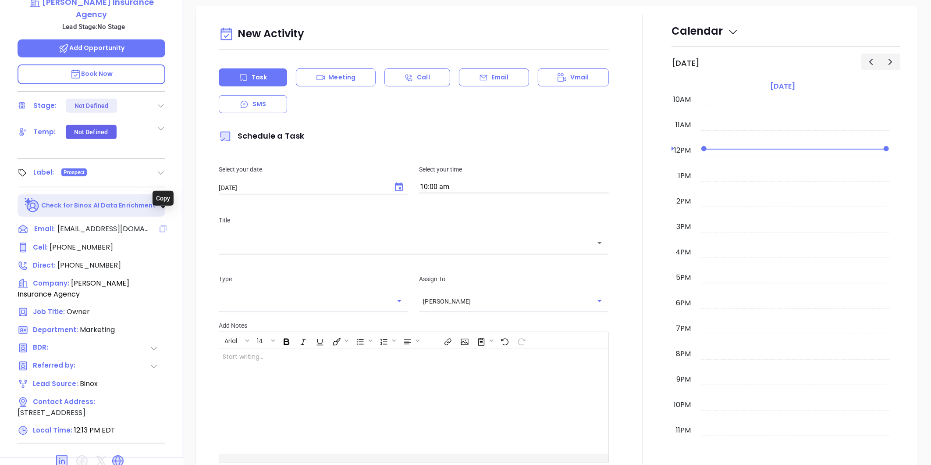
drag, startPoint x: 160, startPoint y: 215, endPoint x: 4, endPoint y: 88, distance: 201.1
click at [160, 224] on icon at bounding box center [163, 228] width 9 height 9
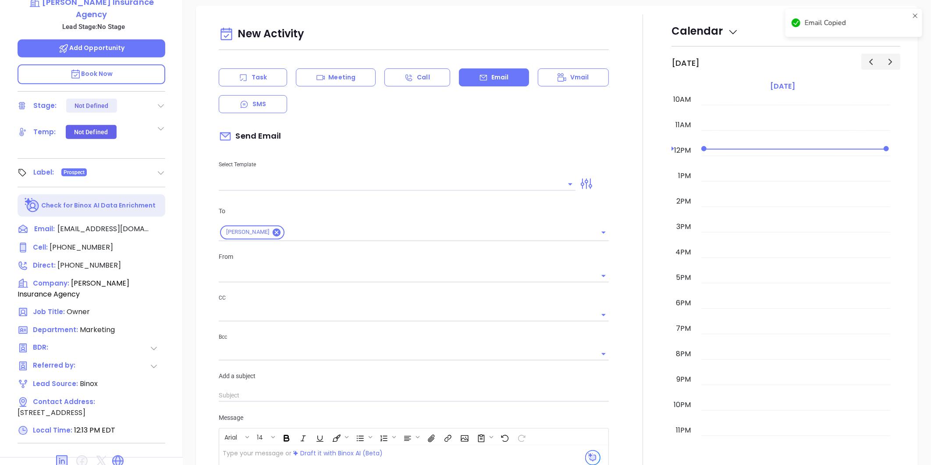
scroll to position [129, 0]
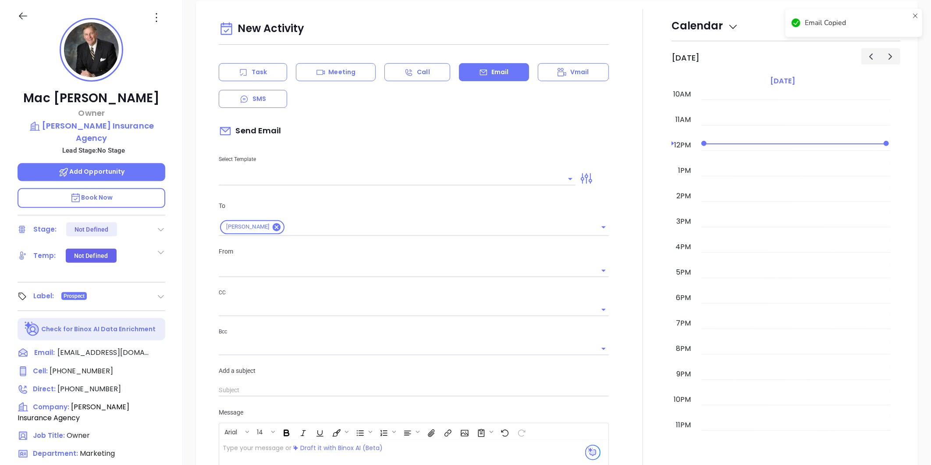
type input "Liz Cruz"
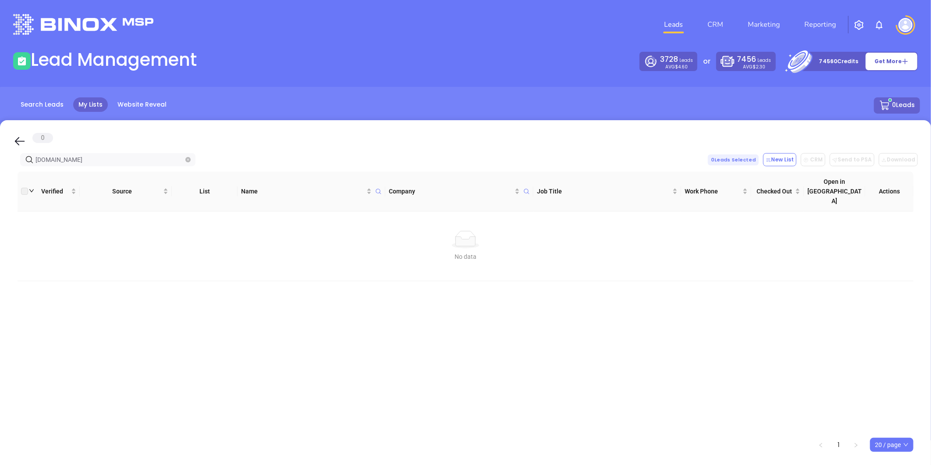
drag, startPoint x: -86, startPoint y: 141, endPoint x: -93, endPoint y: 140, distance: 6.2
click at [0, 140] on html "Leads CRM Marketing Reporting Financial Leads Leads Lead Management 3728 Leads …" at bounding box center [465, 232] width 931 height 465
click at [114, 159] on input "[DOMAIN_NAME]" at bounding box center [110, 160] width 148 height 10
drag, startPoint x: 18, startPoint y: 156, endPoint x: 101, endPoint y: 166, distance: 83.4
click at [0, 152] on html "Leads CRM Marketing Reporting Financial Leads Leads Lead Management 3728 Leads …" at bounding box center [465, 232] width 931 height 465
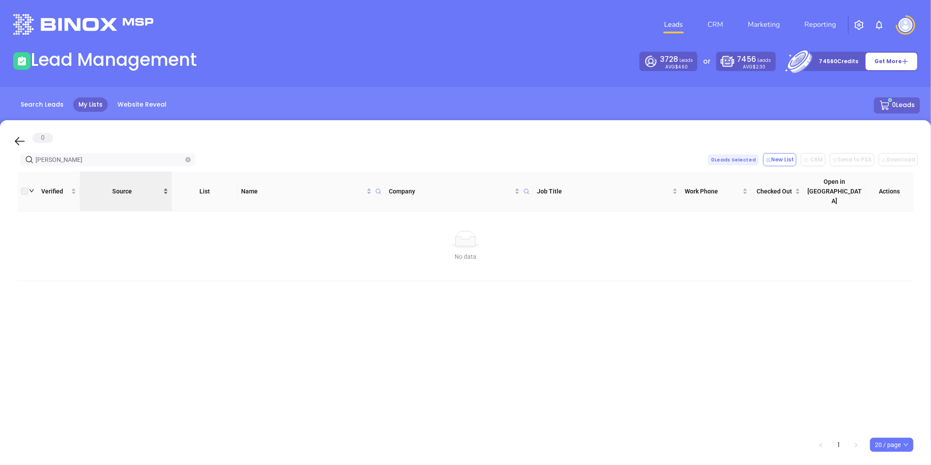
paste input "[DOMAIN_NAME]"
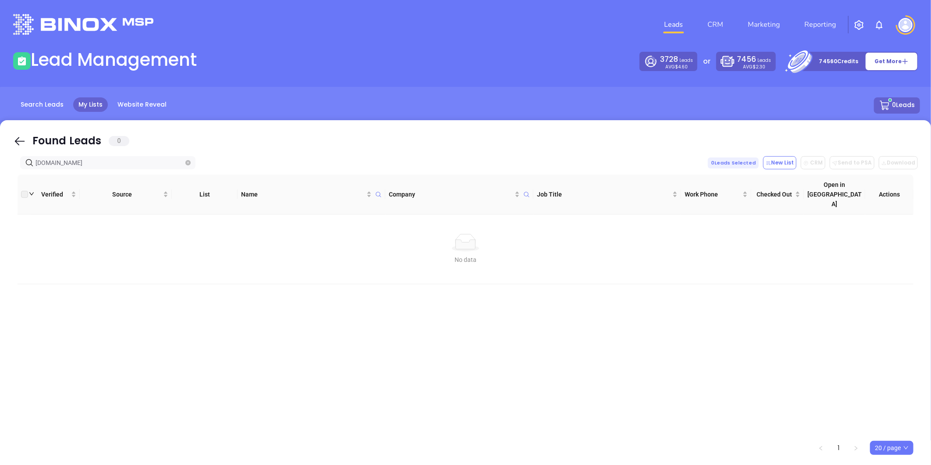
type input "[DOMAIN_NAME]"
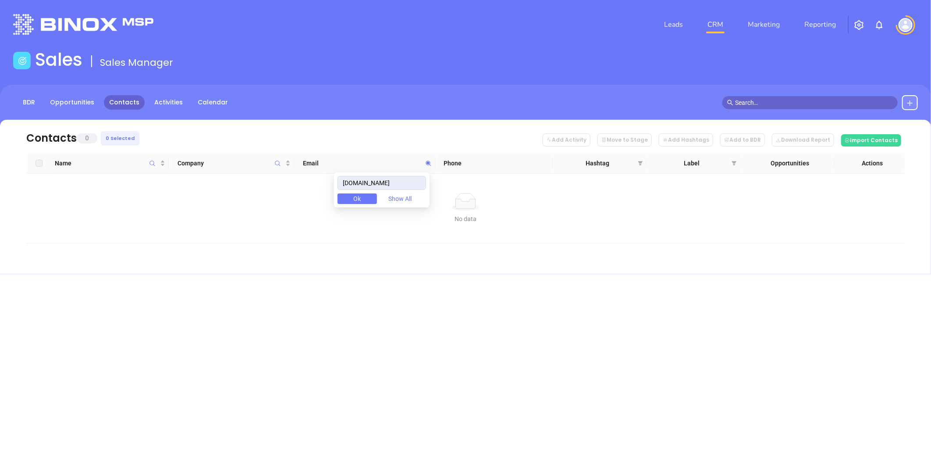
drag, startPoint x: 410, startPoint y: 183, endPoint x: 268, endPoint y: 179, distance: 141.7
click at [267, 179] on body "Leads CRM Marketing Reporting Financial Leads Leads Sales Sales Manager BDR Opp…" at bounding box center [465, 232] width 931 height 465
drag, startPoint x: 411, startPoint y: 182, endPoint x: 292, endPoint y: 183, distance: 119.7
click at [261, 175] on body "Leads CRM Marketing Reporting Financial Leads Leads Sales Sales Manager BDR Opp…" at bounding box center [465, 232] width 931 height 465
paste input "piersonandscott"
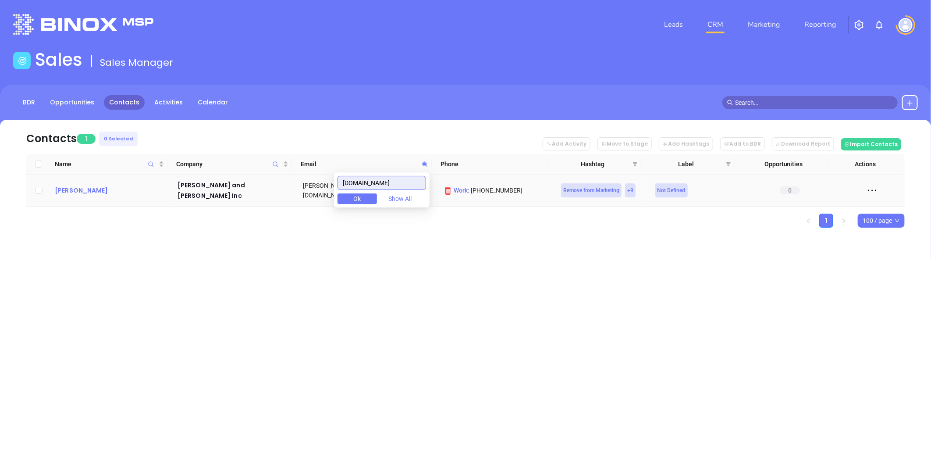
type input "[DOMAIN_NAME]"
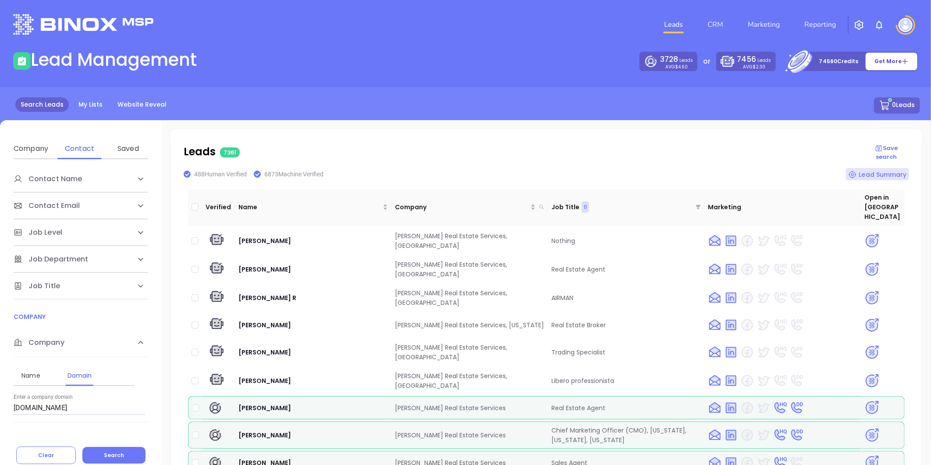
click at [0, 395] on html "Leads CRM Marketing Reporting Financial Leads Leads Lead Management 3728 Leads …" at bounding box center [465, 232] width 931 height 465
paste input "kaskyinsurance"
type input "kaskyinsurance.com"
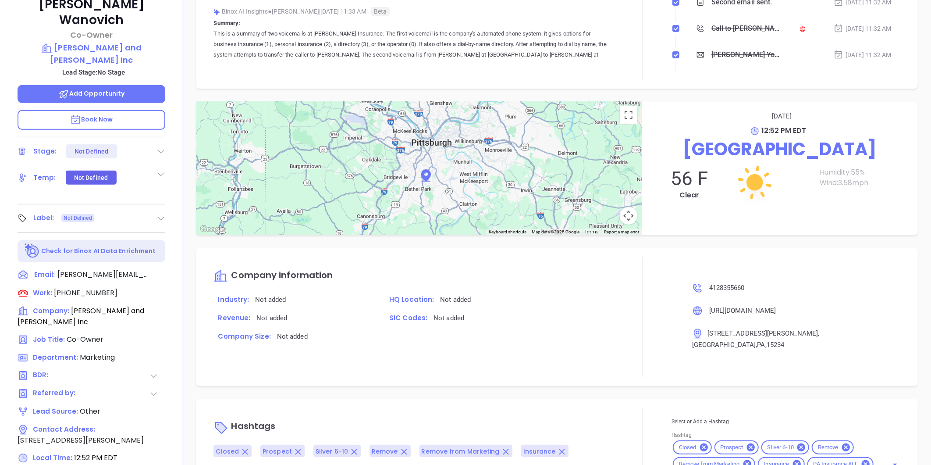
scroll to position [171, 0]
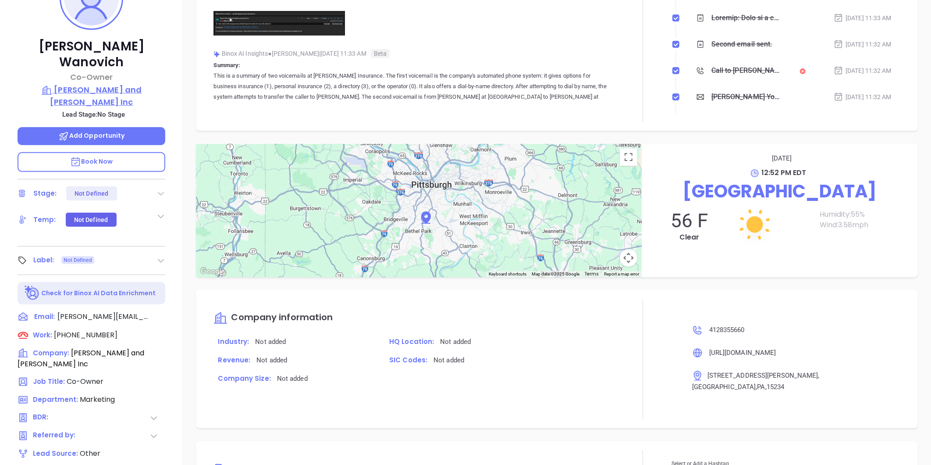
click at [134, 84] on p "Pierson and Scott Inc" at bounding box center [92, 96] width 148 height 24
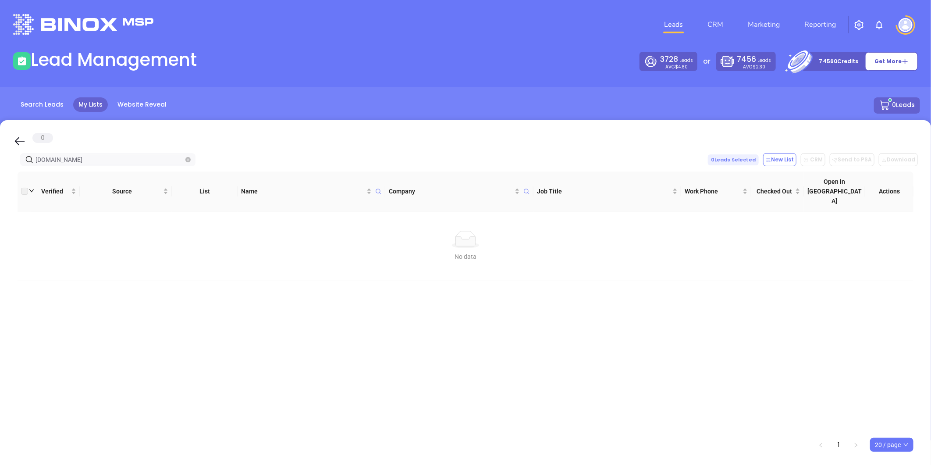
drag, startPoint x: 98, startPoint y: 159, endPoint x: -76, endPoint y: 167, distance: 174.7
click at [0, 167] on html "Leads CRM Marketing Reporting Financial Leads Leads Lead Management 3728 Leads …" at bounding box center [465, 232] width 931 height 465
paste input "christie-associates"
drag, startPoint x: 106, startPoint y: 157, endPoint x: -120, endPoint y: 148, distance: 226.0
click at [0, 148] on html "Leads CRM Marketing Reporting Financial Leads Leads Lead Management 3728 Leads …" at bounding box center [465, 232] width 931 height 465
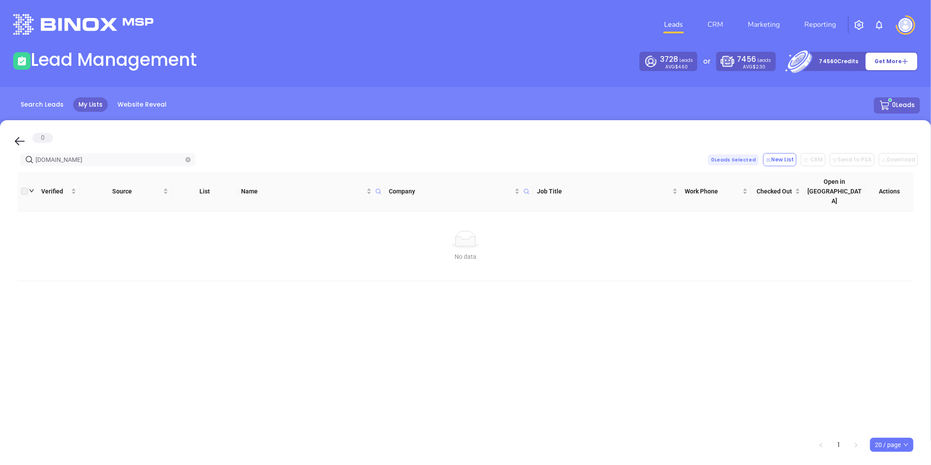
paste input "sweetandsonsinc"
drag, startPoint x: 103, startPoint y: 159, endPoint x: -68, endPoint y: 160, distance: 171.9
click at [0, 160] on html "Leads CRM Marketing Reporting Financial Leads Leads Lead Management 3728 Leads …" at bounding box center [465, 232] width 931 height 465
paste input "twbutts"
drag, startPoint x: 71, startPoint y: 160, endPoint x: 113, endPoint y: 130, distance: 51.0
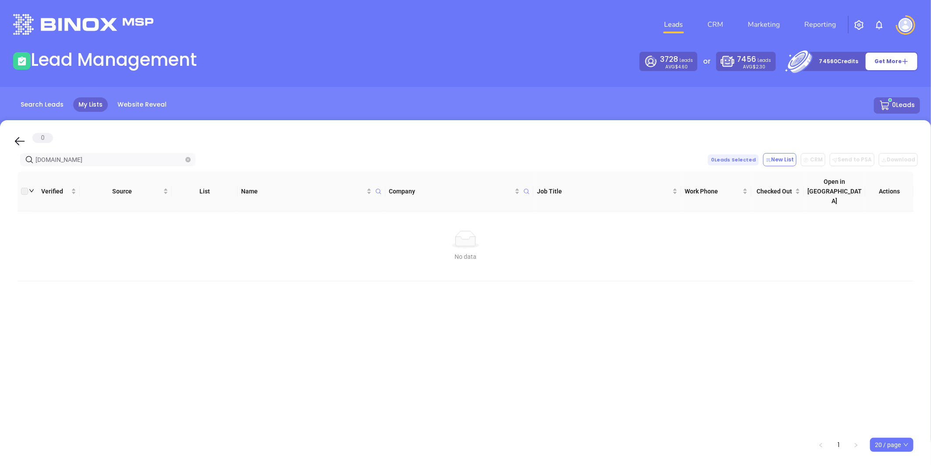
click at [0, 140] on html "Leads CRM Marketing Reporting Financial Leads Leads Lead Management 3728 Leads …" at bounding box center [465, 232] width 931 height 465
paste input "hurstweis"
drag, startPoint x: 73, startPoint y: 160, endPoint x: -77, endPoint y: 160, distance: 150.0
click at [0, 160] on html "Leads CRM Marketing Reporting Financial Leads Leads Lead Management 3728 Leads …" at bounding box center [465, 232] width 931 height 465
paste input "rodgersgrp"
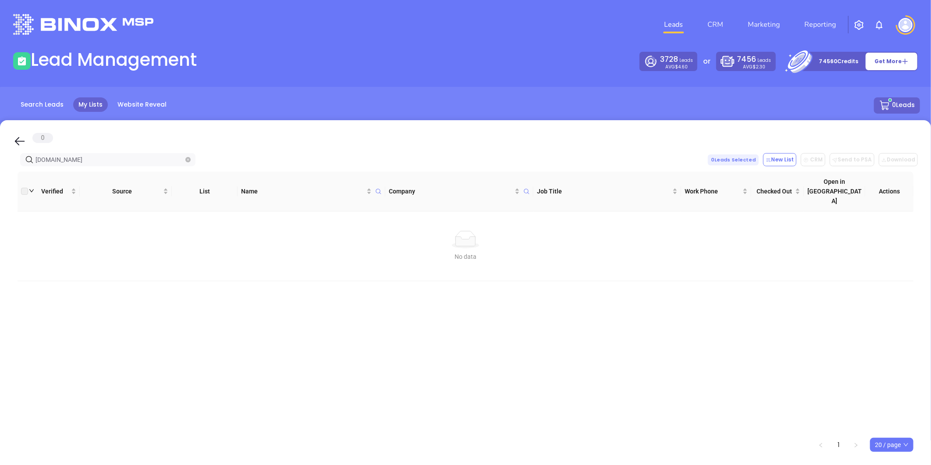
click at [79, 155] on input "[DOMAIN_NAME]" at bounding box center [110, 160] width 148 height 10
drag, startPoint x: -38, startPoint y: 171, endPoint x: -163, endPoint y: 177, distance: 125.1
click at [0, 177] on html "Leads CRM Marketing Reporting Financial Leads Leads Lead Management 3728 Leads …" at bounding box center [465, 232] width 931 height 465
paste input "[DOMAIN_NAME]"
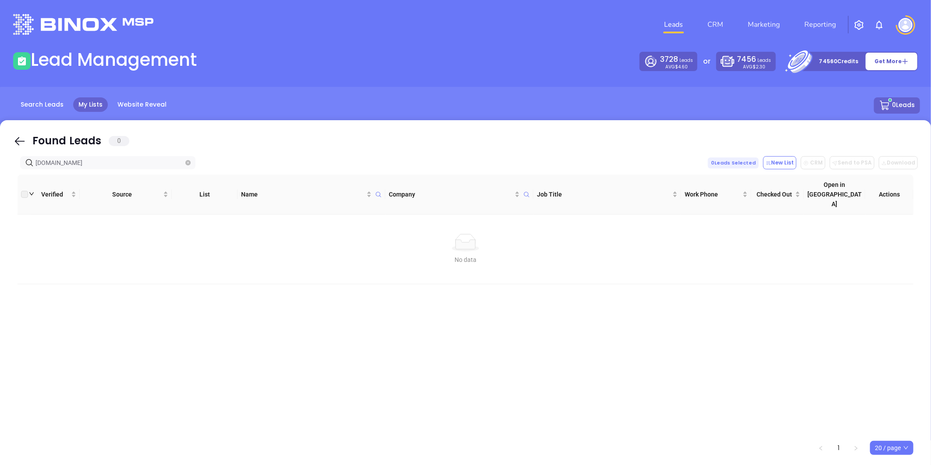
type input "[DOMAIN_NAME]"
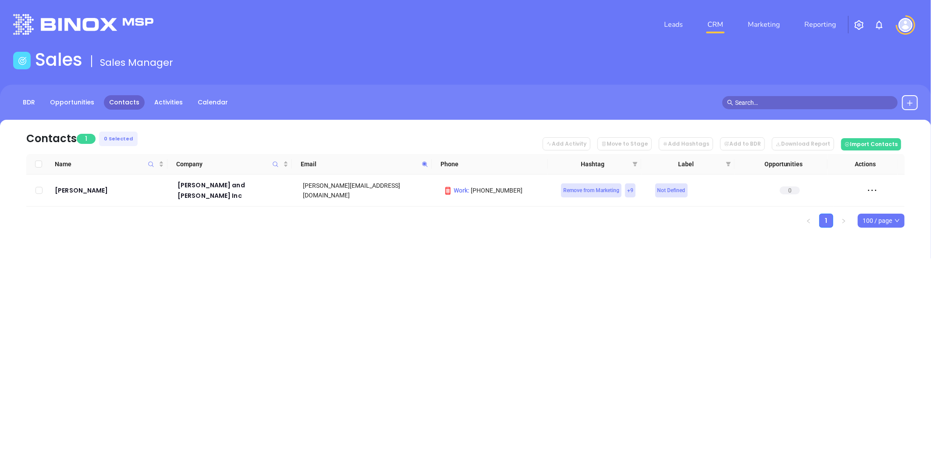
click at [425, 161] on icon at bounding box center [425, 164] width 7 height 7
paste input "[DOMAIN_NAME]"
click at [425, 164] on icon at bounding box center [424, 163] width 5 height 5
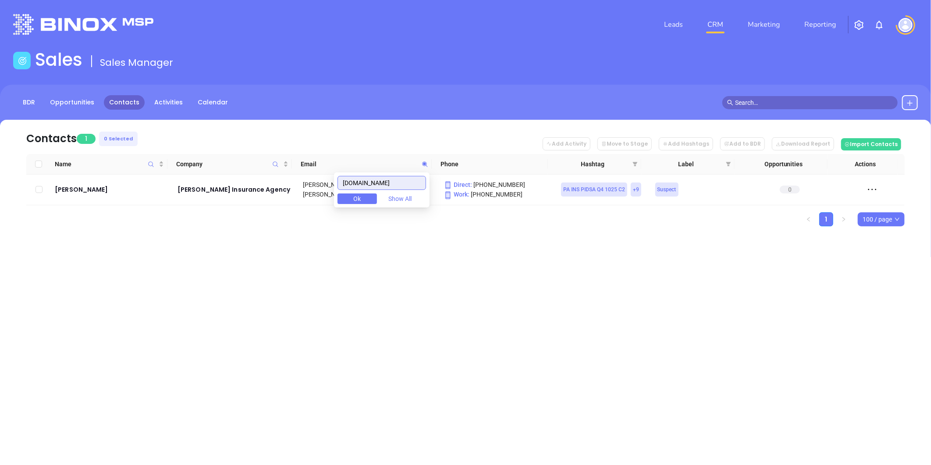
paste input "[DOMAIN_NAME]"
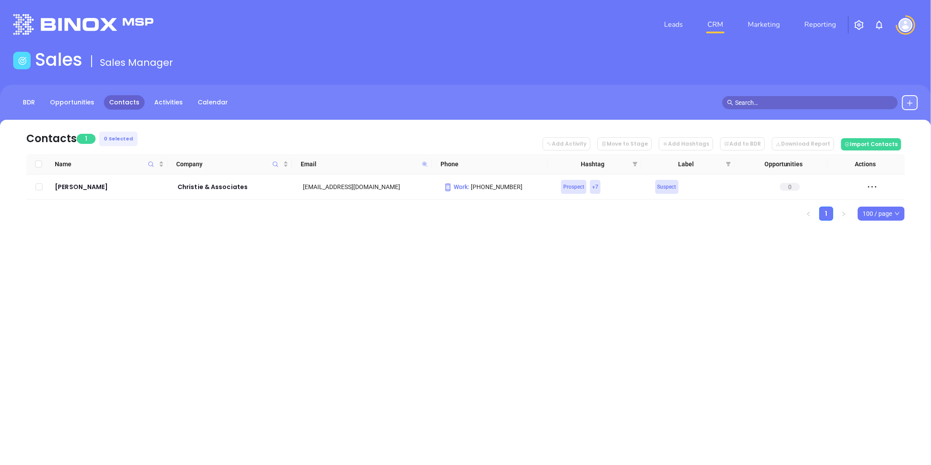
click at [424, 163] on icon at bounding box center [424, 163] width 5 height 5
paste input "[DOMAIN_NAME]"
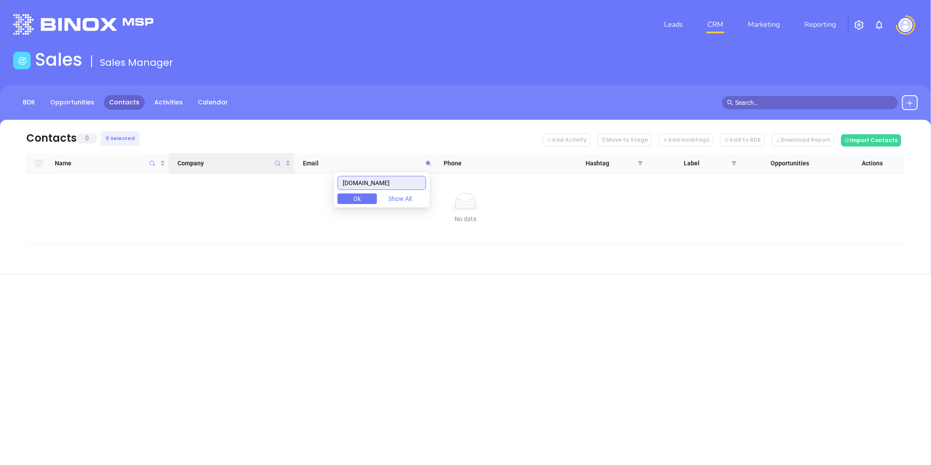
drag, startPoint x: 413, startPoint y: 182, endPoint x: 286, endPoint y: 172, distance: 126.6
click at [286, 172] on body "Leads CRM Marketing Reporting Financial Leads Leads Sales Sales Manager BDR Opp…" at bounding box center [465, 232] width 931 height 465
paste input "twbutts"
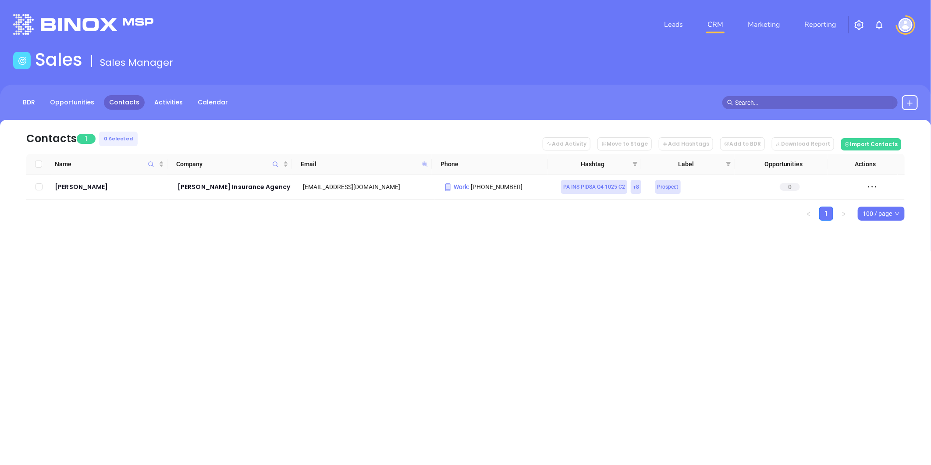
click at [422, 163] on icon at bounding box center [424, 163] width 5 height 5
paste input "hurstweis"
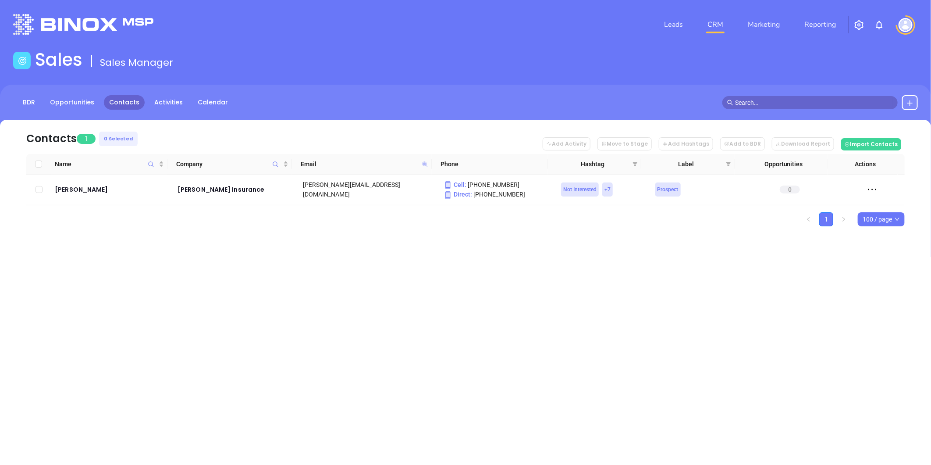
click at [423, 162] on icon at bounding box center [424, 163] width 5 height 5
paste input "rodgersgrp"
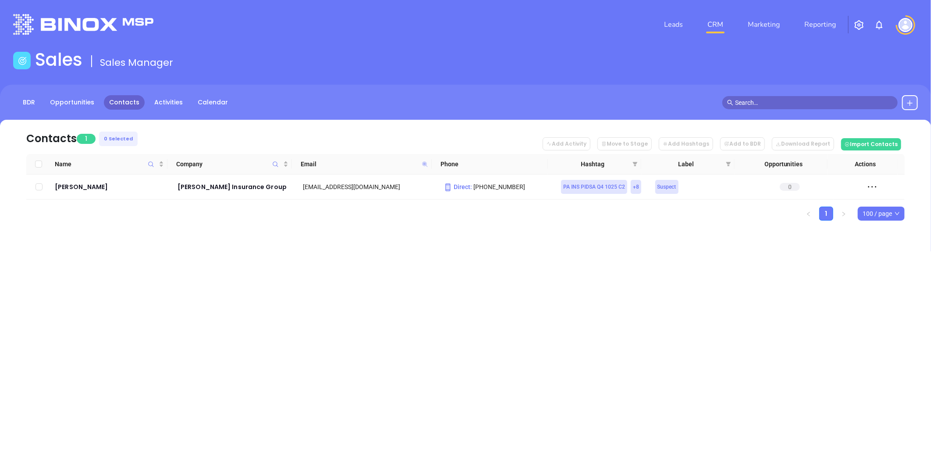
click at [424, 164] on icon at bounding box center [424, 163] width 5 height 5
paste input "[DOMAIN_NAME]"
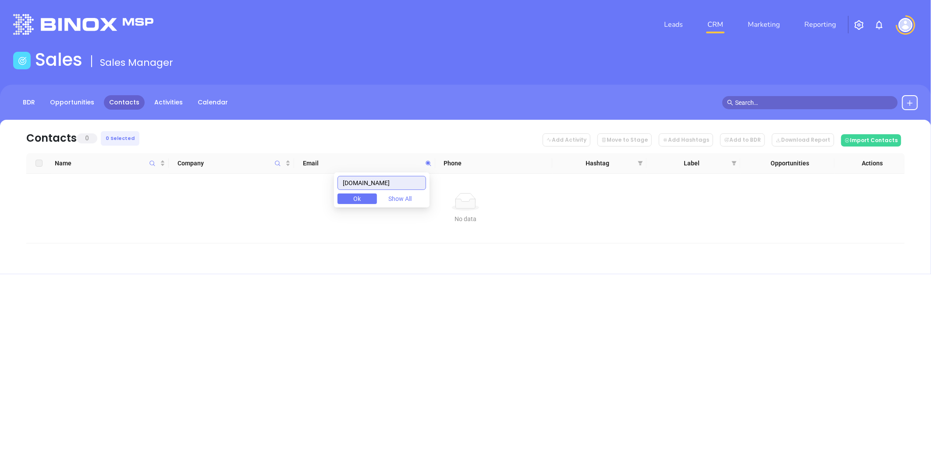
type input "[DOMAIN_NAME]"
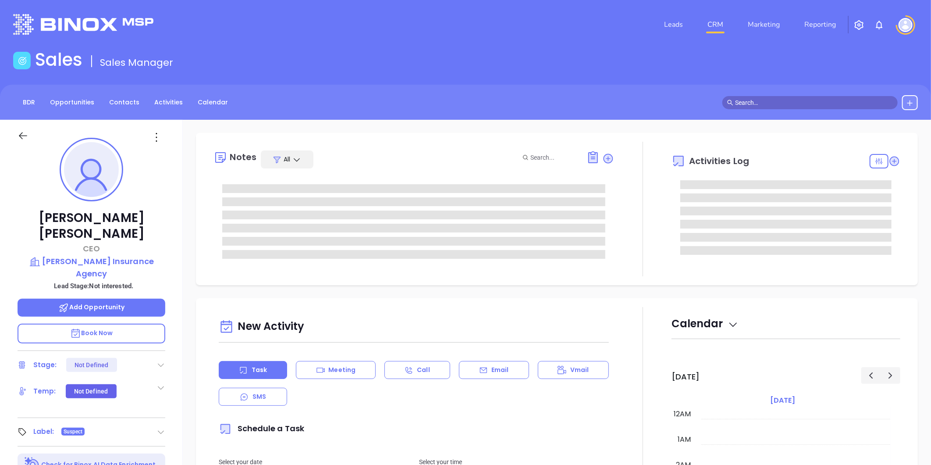
type input "[DATE]"
type input "[PERSON_NAME]"
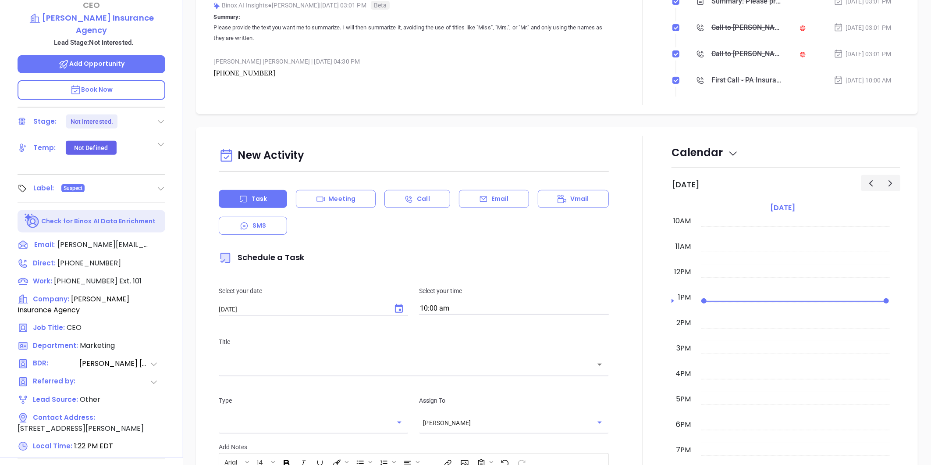
scroll to position [269, 0]
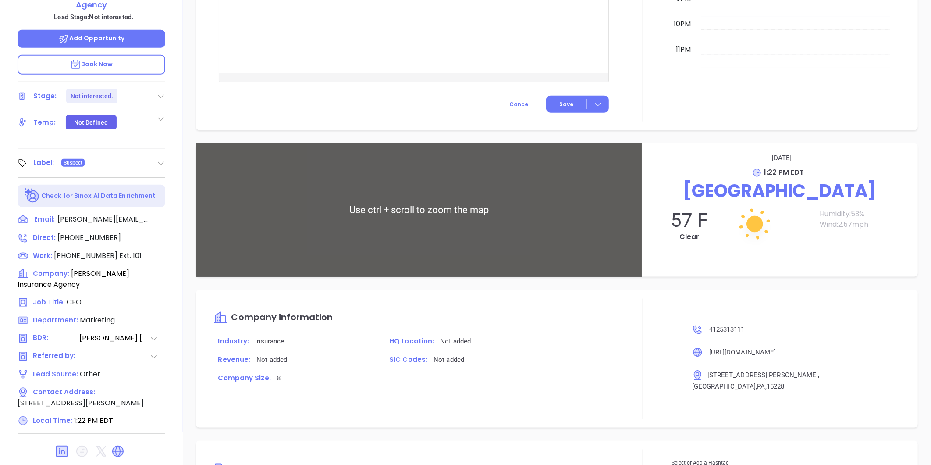
scroll to position [578, 0]
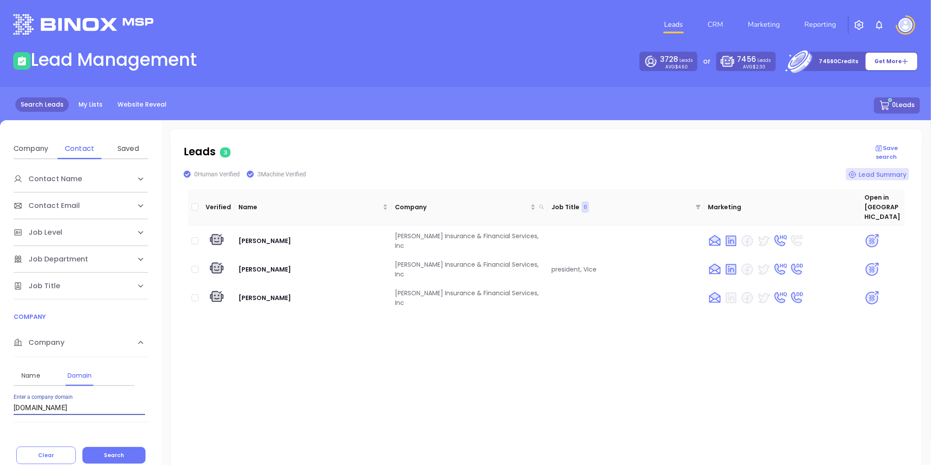
drag, startPoint x: 82, startPoint y: 409, endPoint x: 16, endPoint y: 408, distance: 65.8
click at [0, 404] on html "Leads CRM Marketing Reporting Financial Leads Leads Lead Management 3728 Leads …" at bounding box center [465, 232] width 931 height 465
paste input "sweetandsonsinc"
click at [115, 454] on span "Search" at bounding box center [114, 454] width 20 height 7
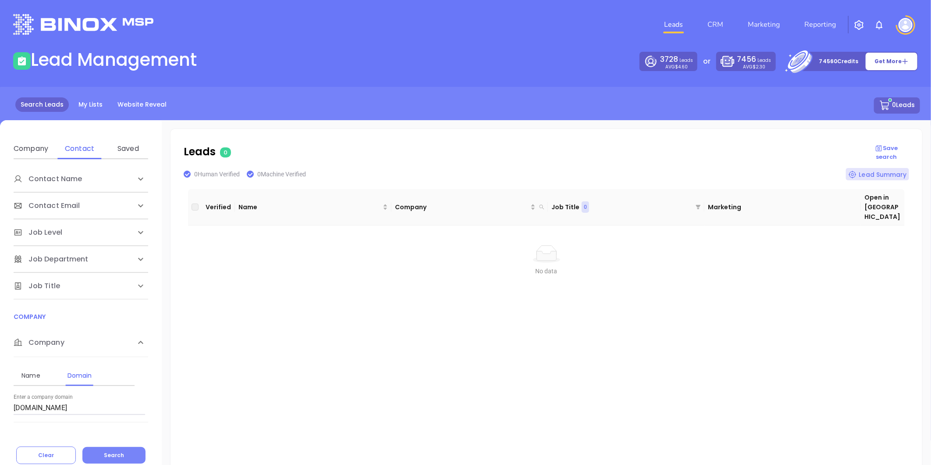
click at [117, 455] on span "Search" at bounding box center [114, 454] width 20 height 7
drag, startPoint x: 8, startPoint y: 400, endPoint x: -158, endPoint y: 417, distance: 167.0
click at [0, 417] on html "Leads CRM Marketing Reporting Financial Leads Leads Lead Management 3728 Leads …" at bounding box center [465, 232] width 931 height 465
paste input "hurstweiss"
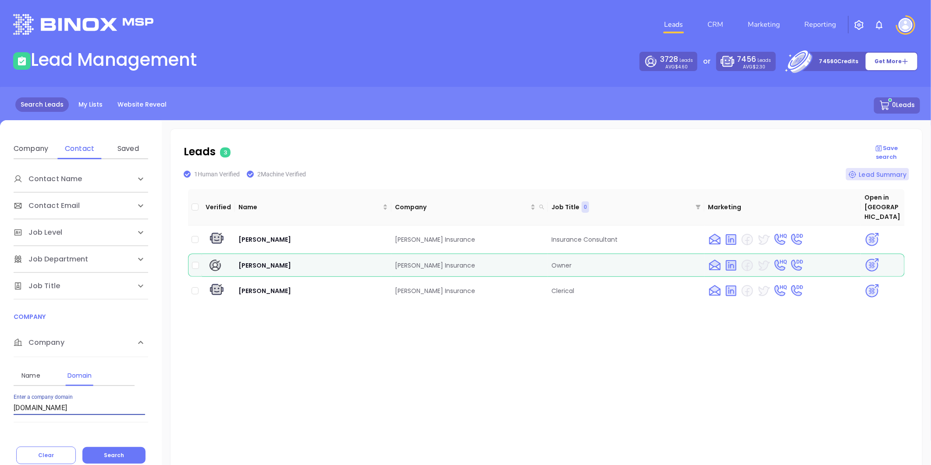
drag, startPoint x: 64, startPoint y: 407, endPoint x: -152, endPoint y: 429, distance: 216.4
click at [0, 429] on html "Leads CRM Marketing Reporting Financial Leads Leads Lead Management 3728 Leads …" at bounding box center [465, 232] width 931 height 465
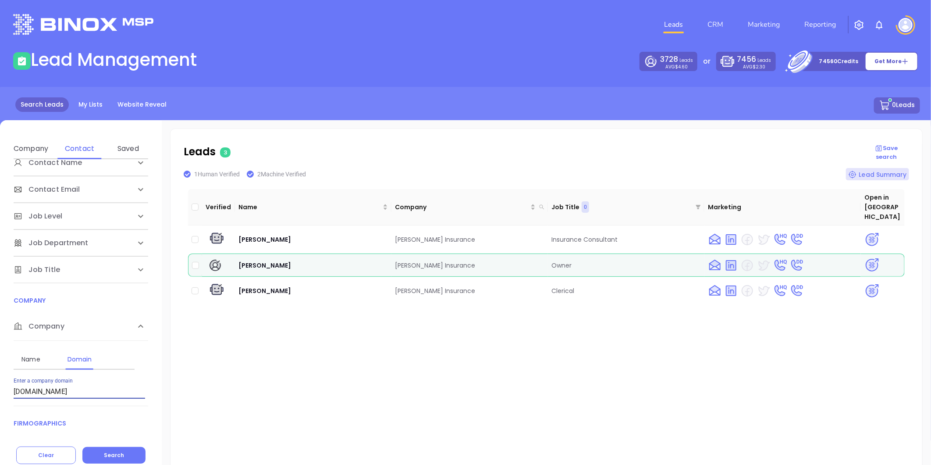
paste input "waldoagency.net"
type input "waldoagency.net"
click at [114, 455] on span "Search" at bounding box center [114, 454] width 20 height 7
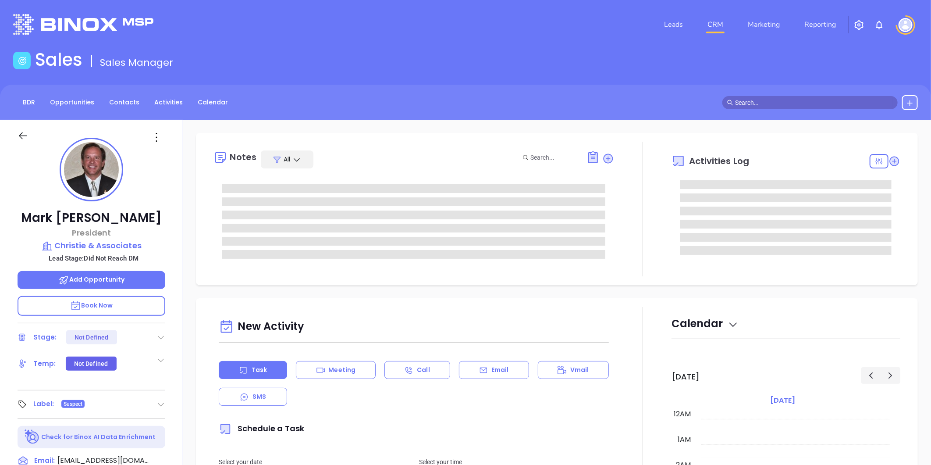
type input "[DATE]"
type input "[PERSON_NAME]"
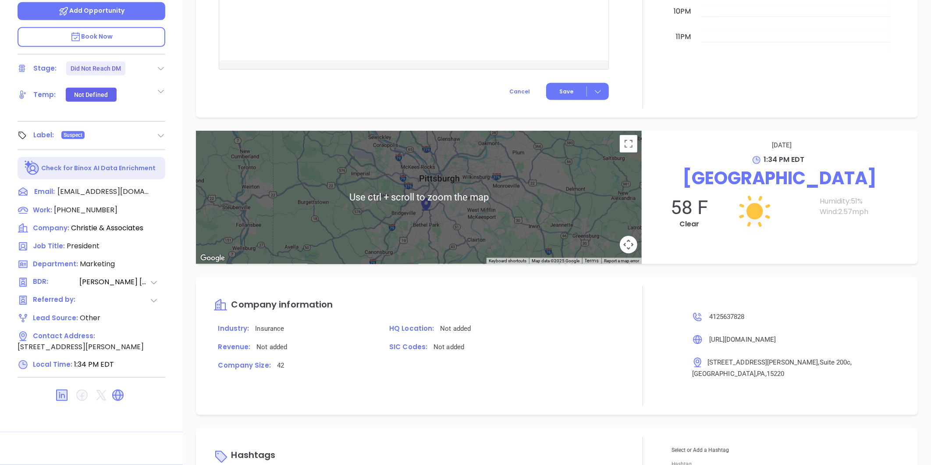
scroll to position [562, 0]
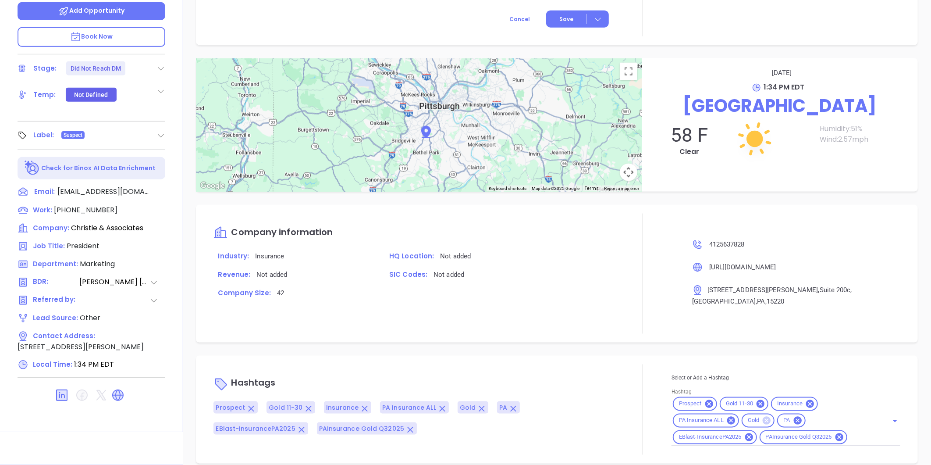
click at [763, 417] on icon at bounding box center [767, 421] width 8 height 8
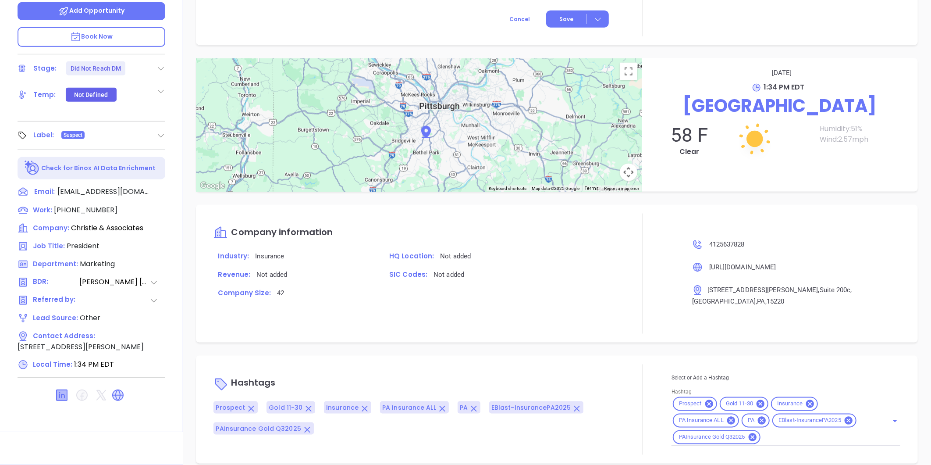
click at [59, 393] on icon at bounding box center [62, 395] width 11 height 11
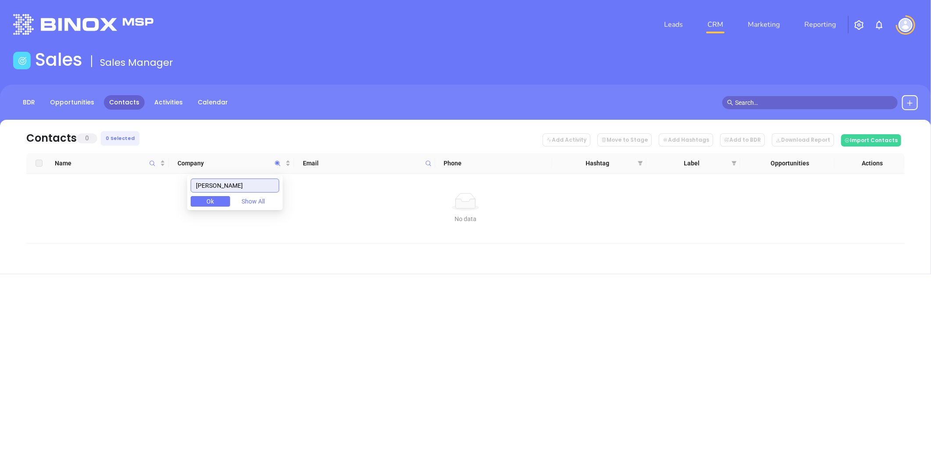
drag, startPoint x: 190, startPoint y: 178, endPoint x: 227, endPoint y: 180, distance: 36.5
click at [148, 180] on body "Leads CRM Marketing Reporting Financial Leads Leads Sales Sales Manager BDR Opp…" at bounding box center [465, 232] width 931 height 465
paste input "[PERSON_NAME] Agency LLC"
click at [200, 188] on input "[PERSON_NAME] Agency LLC" at bounding box center [235, 185] width 89 height 14
drag, startPoint x: 265, startPoint y: 187, endPoint x: -9, endPoint y: 198, distance: 274.3
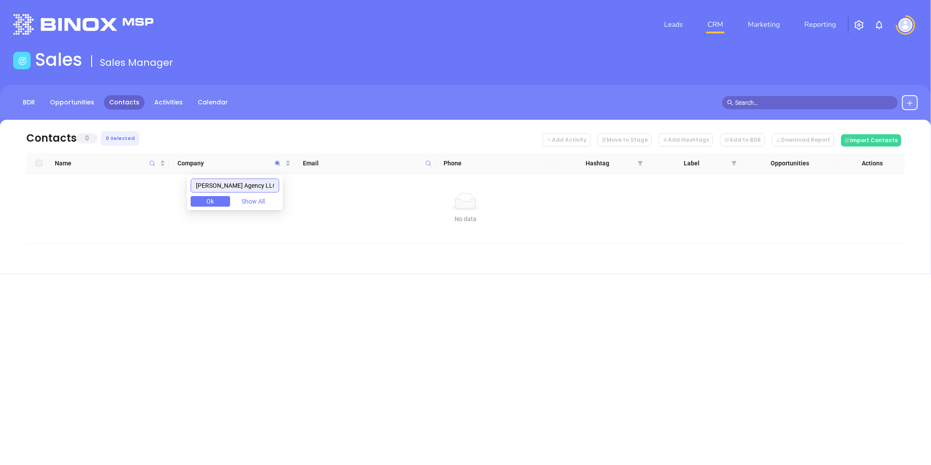
click at [0, 198] on html "Leads CRM Marketing Reporting Financial Leads Leads Sales Sales Manager BDR Opp…" at bounding box center [465, 232] width 931 height 465
type input "waldo agency"
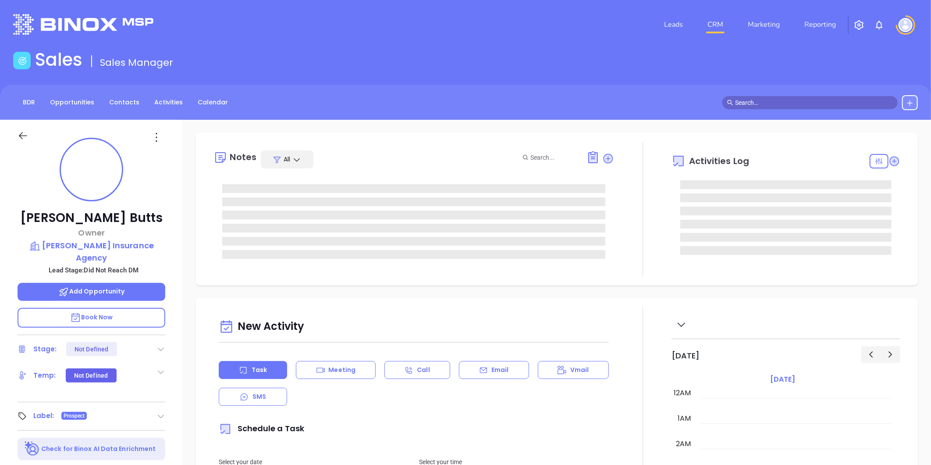
type input "[DATE]"
type input "[PERSON_NAME]"
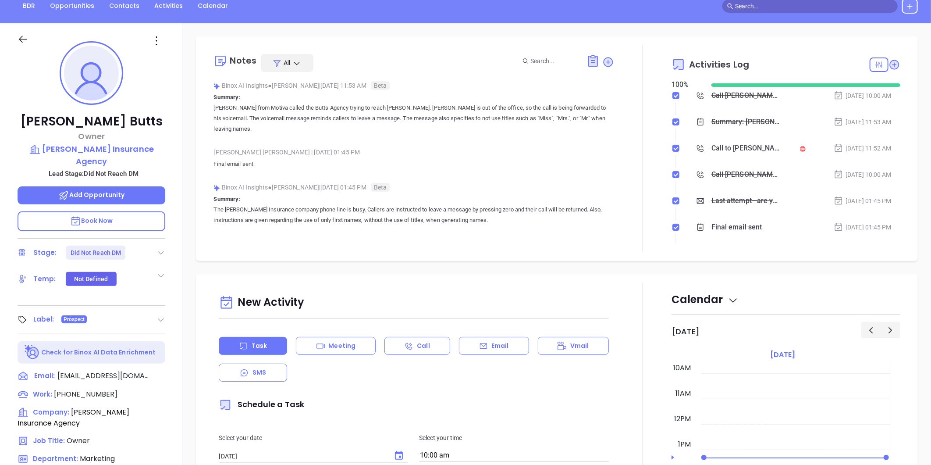
scroll to position [97, 0]
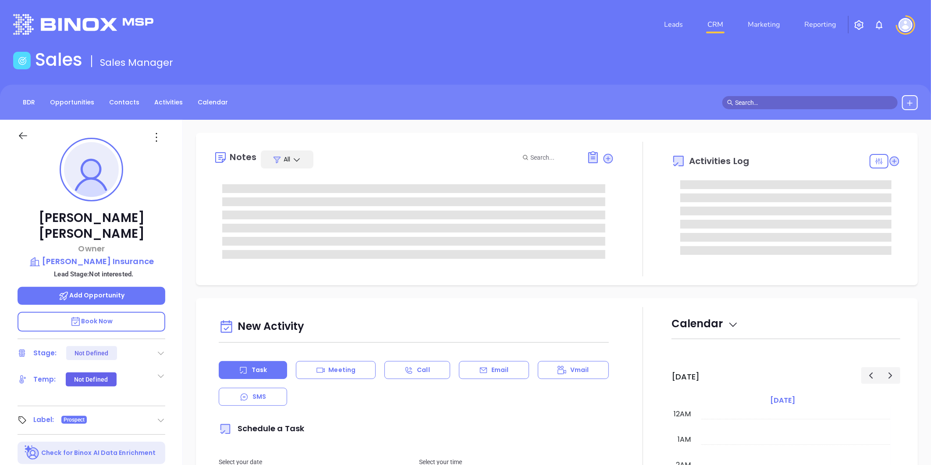
scroll to position [255, 0]
type input "[PERSON_NAME]"
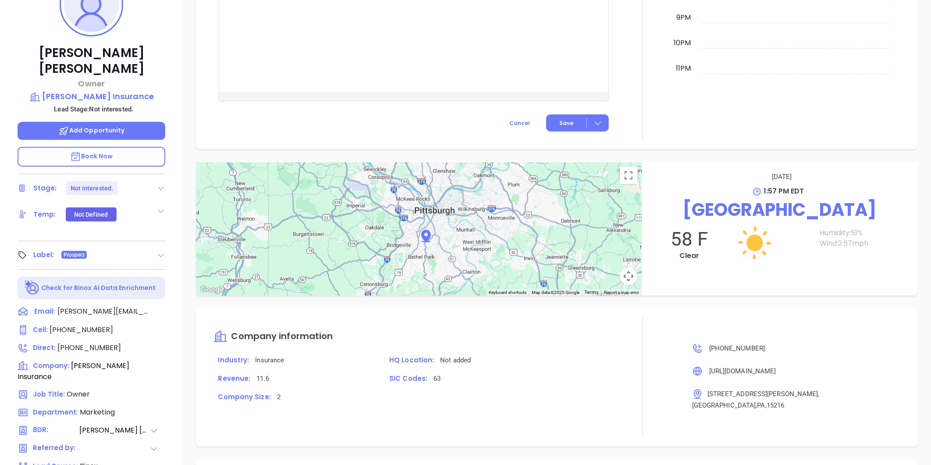
scroll to position [269, 0]
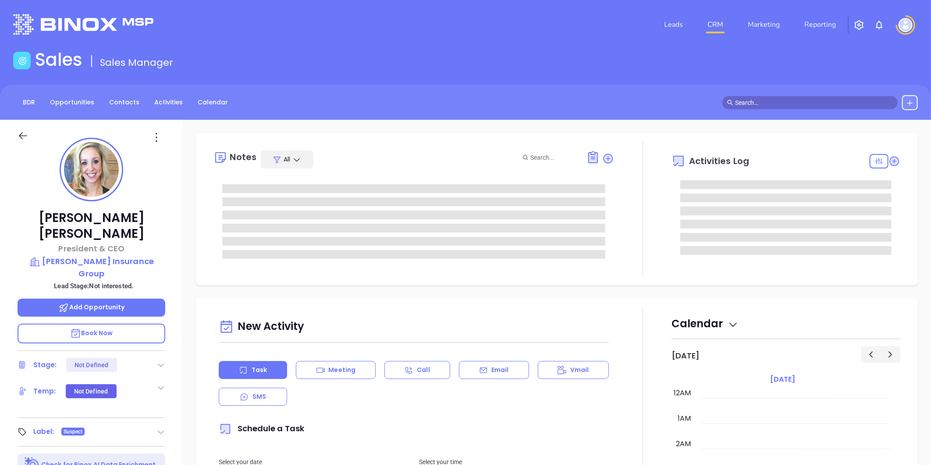
type input "[DATE]"
type input "[PERSON_NAME]"
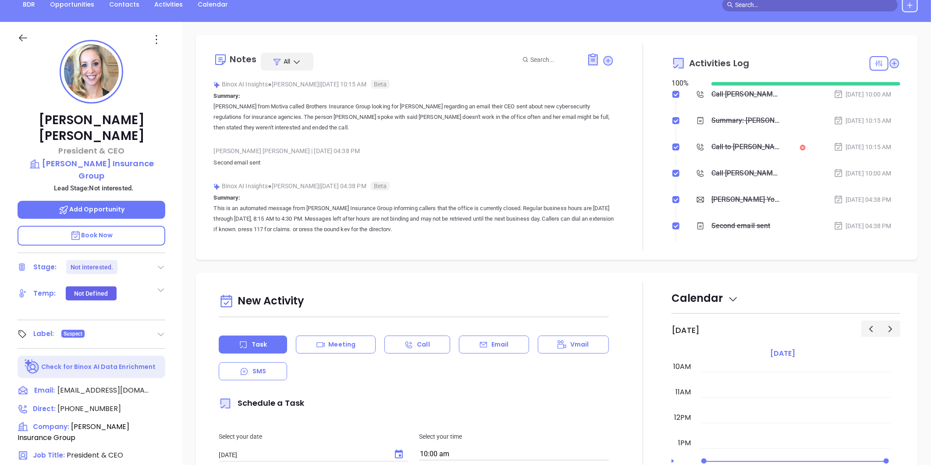
scroll to position [269, 0]
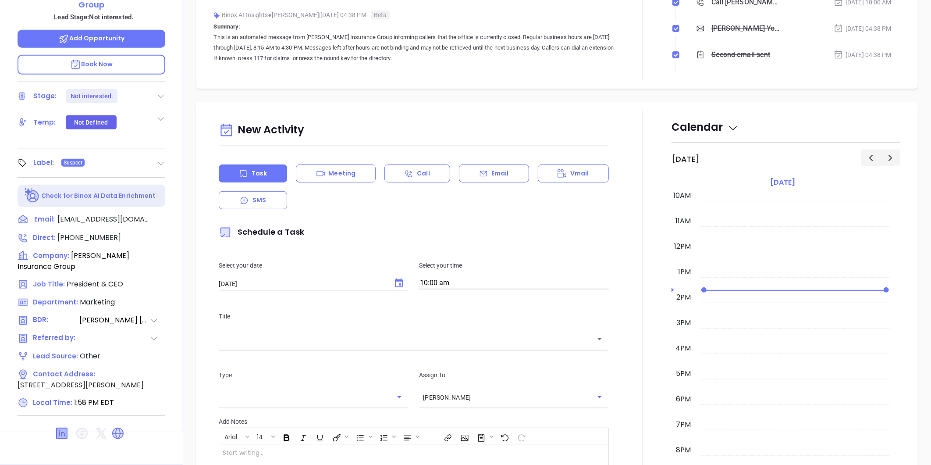
click at [59, 428] on icon at bounding box center [61, 433] width 11 height 11
